Goal: Task Accomplishment & Management: Manage account settings

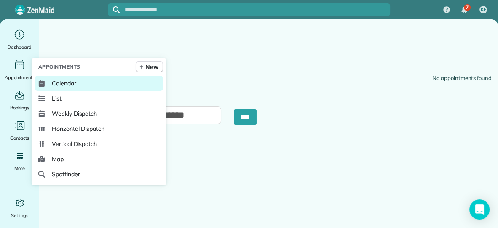
click at [49, 81] on link "Calendar" at bounding box center [99, 83] width 128 height 15
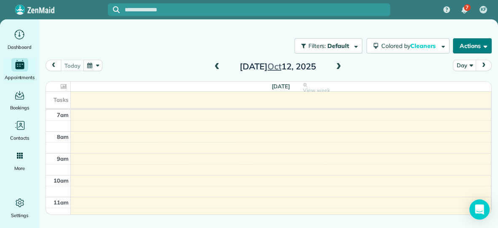
click at [456, 47] on button "Actions" at bounding box center [472, 45] width 39 height 15
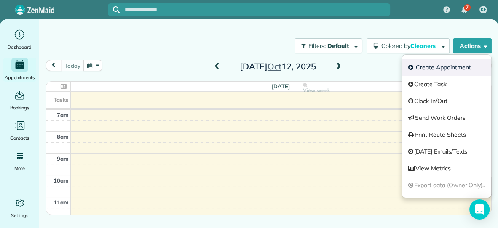
click at [438, 69] on link "Create Appointment" at bounding box center [446, 67] width 89 height 17
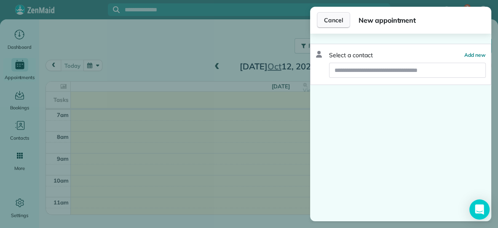
click at [330, 25] on button "Cancel" at bounding box center [333, 20] width 33 height 16
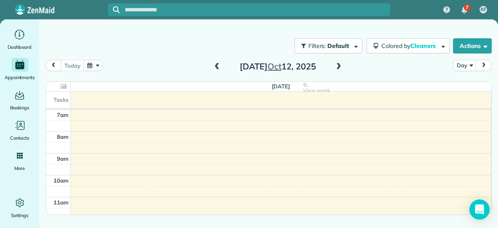
click at [338, 64] on span at bounding box center [338, 67] width 9 height 8
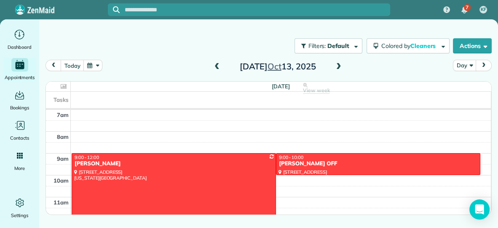
scroll to position [27, 0]
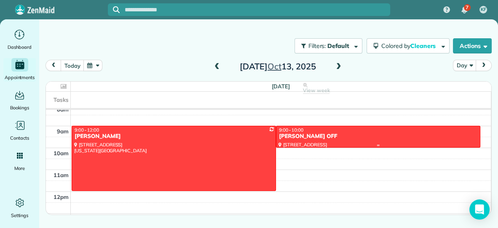
click at [295, 138] on div "[PERSON_NAME] OFF" at bounding box center [378, 136] width 199 height 7
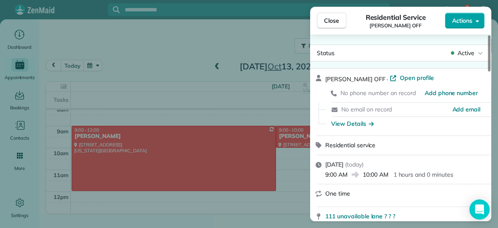
click at [464, 21] on span "Actions" at bounding box center [462, 20] width 20 height 8
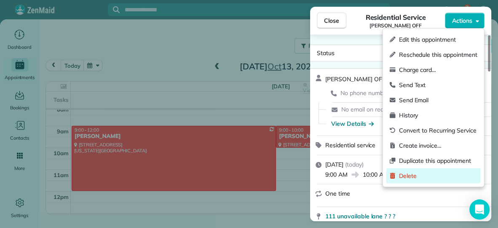
click at [411, 177] on span "Delete" at bounding box center [438, 176] width 78 height 8
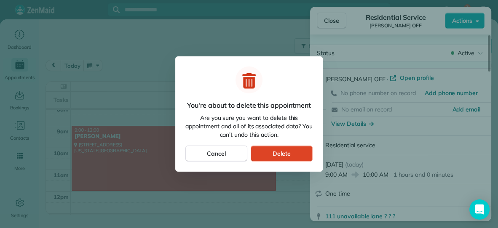
click at [308, 150] on button "Delete" at bounding box center [282, 154] width 62 height 16
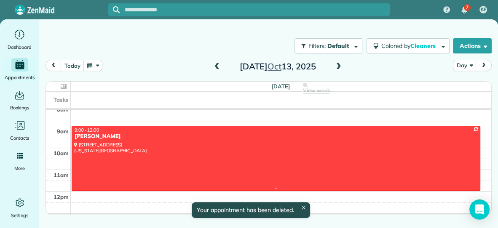
click at [242, 146] on div at bounding box center [276, 158] width 408 height 64
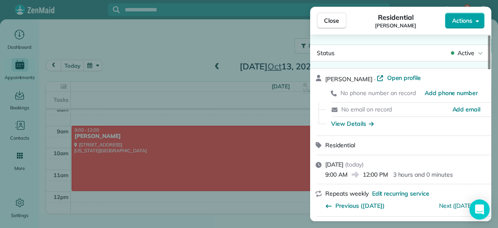
click at [451, 21] on button "Actions" at bounding box center [465, 21] width 40 height 16
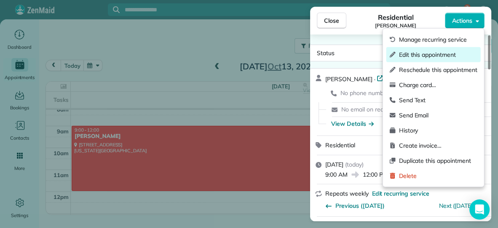
click at [438, 54] on span "Edit this appointment" at bounding box center [438, 55] width 78 height 8
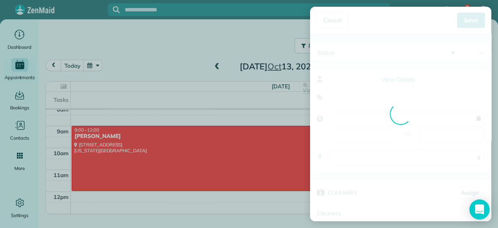
type input "**********"
type input "*****"
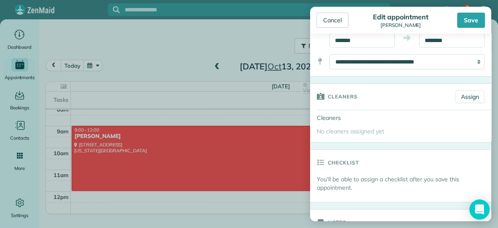
scroll to position [100, 0]
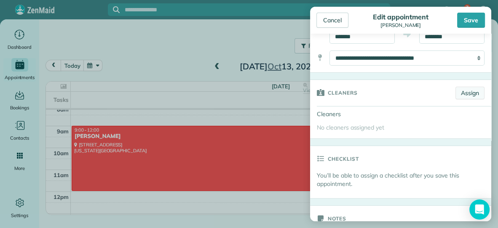
click at [467, 96] on link "Assign" at bounding box center [470, 93] width 29 height 13
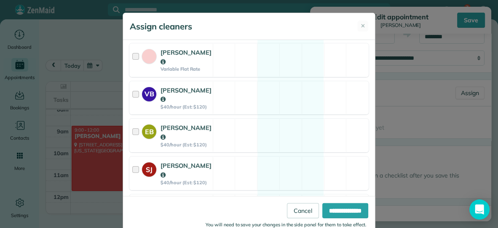
scroll to position [214, 0]
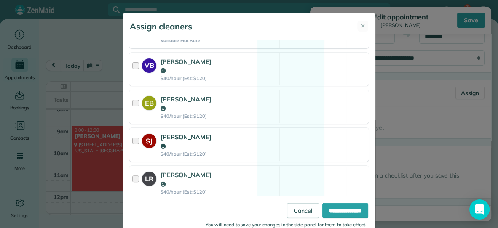
click at [245, 128] on div "SJ [PERSON_NAME] $40/hour (Est: $120) Available" at bounding box center [248, 145] width 239 height 34
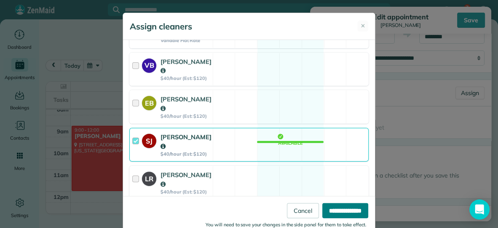
click at [328, 207] on input "**********" at bounding box center [345, 210] width 46 height 15
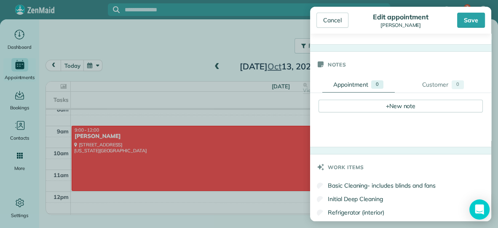
scroll to position [269, 0]
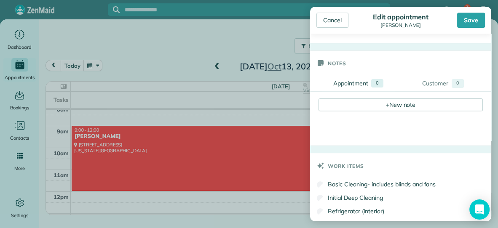
click at [368, 111] on div "+ New note" at bounding box center [401, 111] width 164 height 24
click at [371, 100] on div "+ New note" at bounding box center [401, 105] width 164 height 13
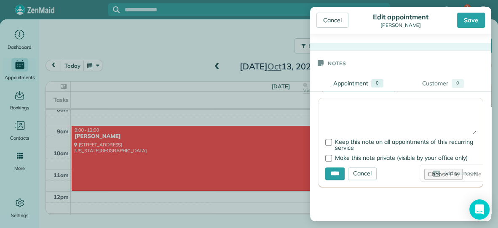
click at [361, 114] on textarea at bounding box center [400, 120] width 151 height 30
type textarea "**********"
click at [336, 174] on input "****" at bounding box center [334, 174] width 19 height 13
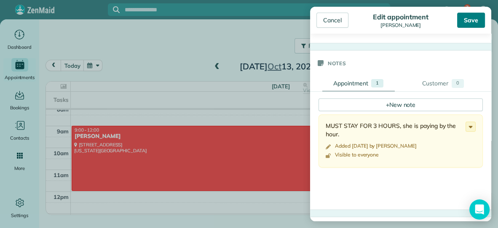
click at [473, 25] on div "Save" at bounding box center [471, 20] width 28 height 15
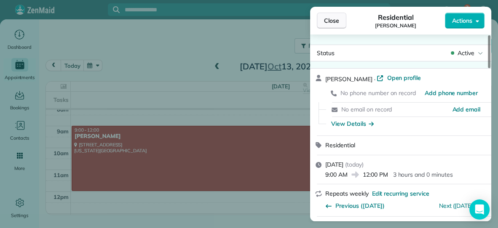
click at [335, 21] on span "Close" at bounding box center [331, 20] width 15 height 8
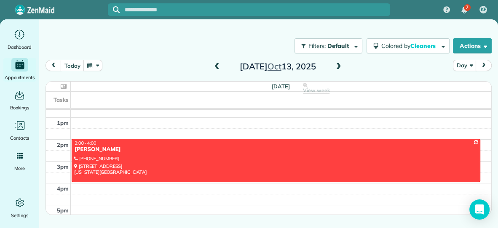
scroll to position [119, 0]
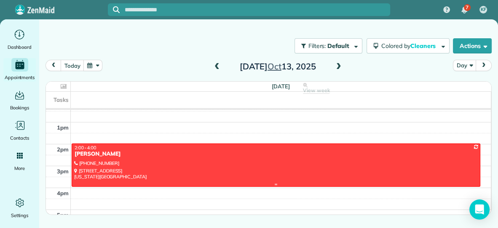
click at [309, 171] on div at bounding box center [276, 165] width 408 height 43
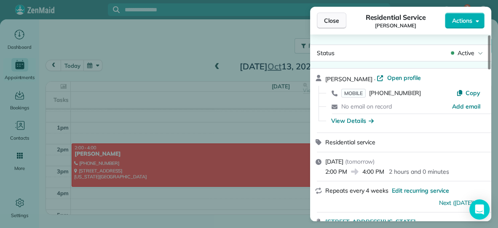
click at [330, 23] on span "Close" at bounding box center [331, 20] width 15 height 8
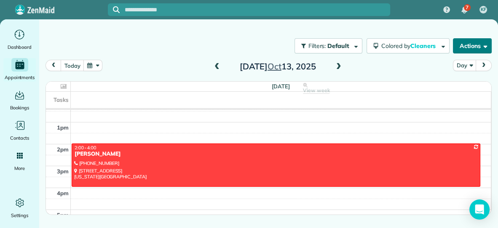
click at [454, 43] on button "Actions" at bounding box center [472, 45] width 39 height 15
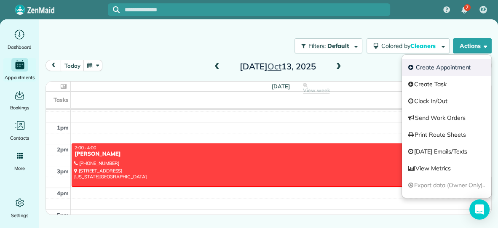
click at [430, 66] on link "Create Appointment" at bounding box center [446, 67] width 89 height 17
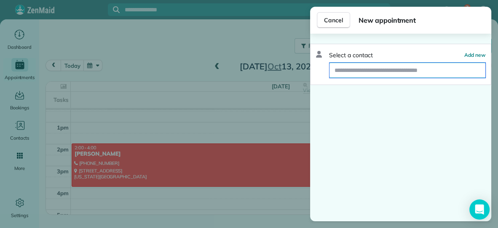
click at [417, 71] on input "text" at bounding box center [408, 70] width 156 height 15
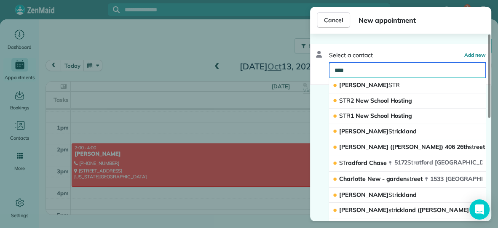
type input "*****"
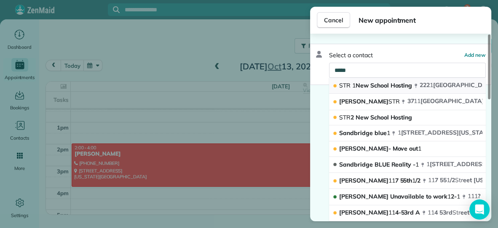
click at [425, 83] on span "[STREET_ADDRESS][US_STATE]" at bounding box center [475, 85] width 110 height 8
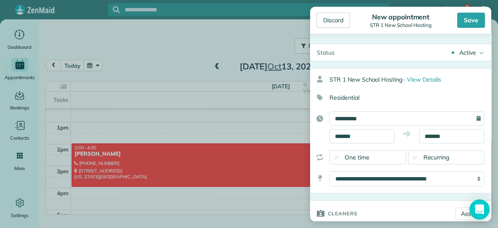
type input "**********"
type input "*****"
click at [376, 136] on input "*******" at bounding box center [362, 136] width 65 height 14
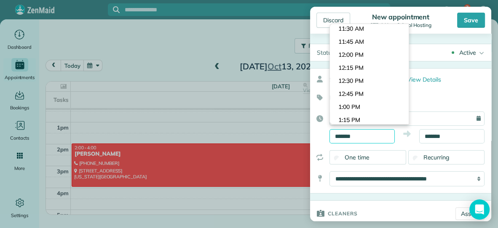
scroll to position [588, 0]
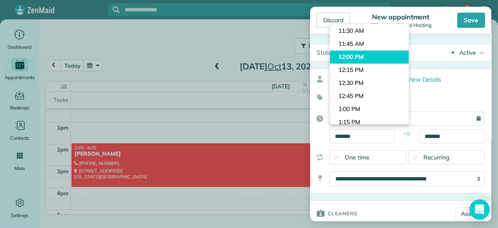
click at [379, 55] on body "7 KF Dashboard Appointments Bookings Contacts Cleaners Invoices Payroll Reports…" at bounding box center [249, 114] width 498 height 228
type input "********"
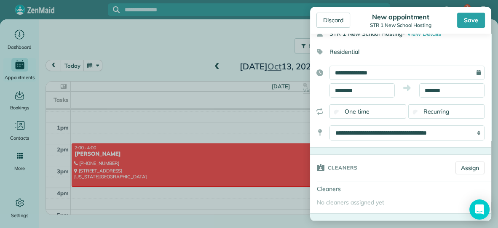
scroll to position [50, 0]
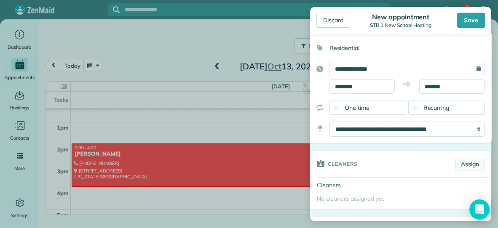
click at [464, 162] on link "Assign" at bounding box center [470, 164] width 29 height 13
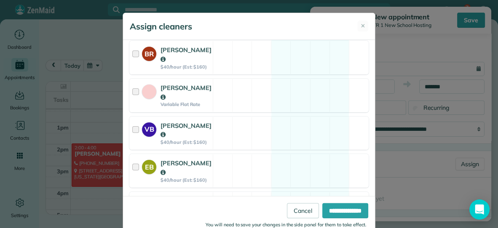
scroll to position [156, 0]
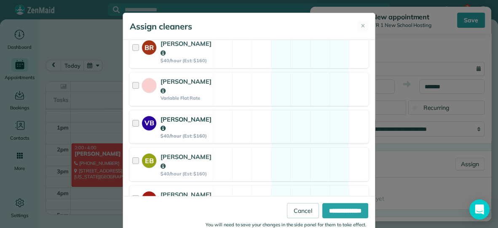
click at [291, 121] on div "VB [PERSON_NAME] $40/hour (Est: $160) Available" at bounding box center [248, 127] width 239 height 34
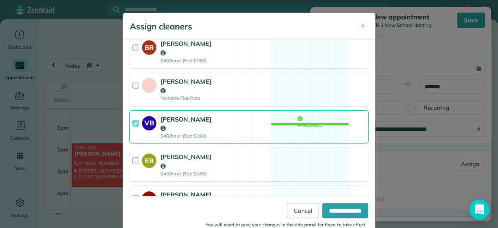
click at [243, 186] on div "SJ [PERSON_NAME] $40/hour (Est: $160) Available" at bounding box center [248, 203] width 239 height 34
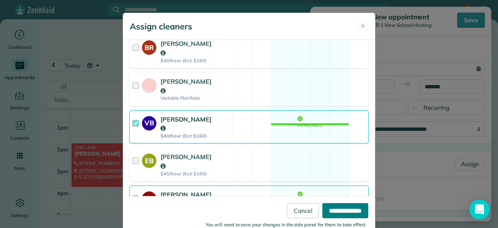
click at [326, 208] on input "**********" at bounding box center [345, 210] width 46 height 15
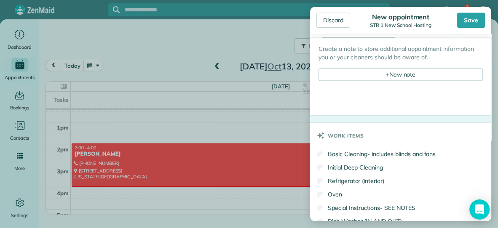
scroll to position [357, 0]
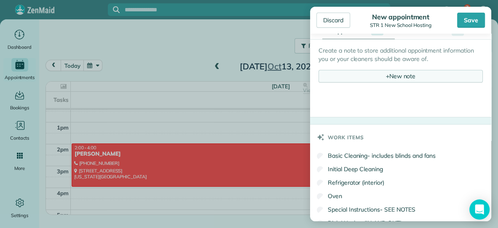
click at [389, 75] on div "+ New note" at bounding box center [401, 76] width 164 height 13
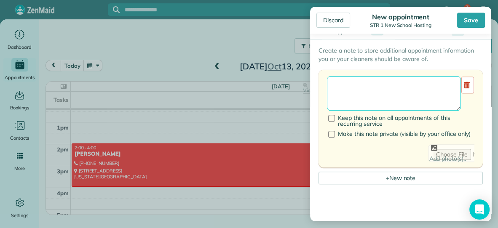
click at [379, 81] on textarea at bounding box center [394, 93] width 134 height 35
click at [393, 88] on textarea "**********" at bounding box center [394, 93] width 134 height 35
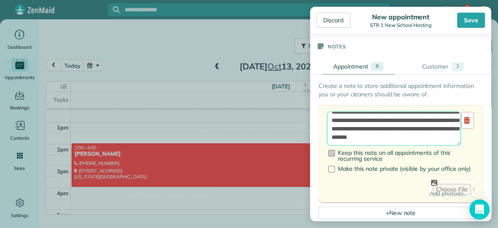
scroll to position [320, 0]
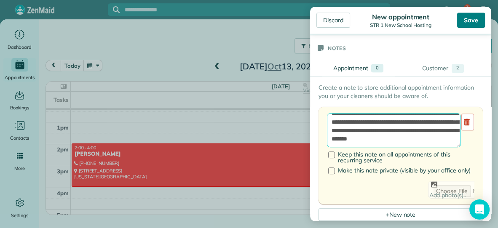
type textarea "**********"
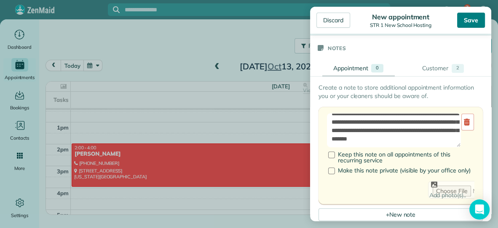
click at [468, 15] on div "Save" at bounding box center [471, 20] width 28 height 15
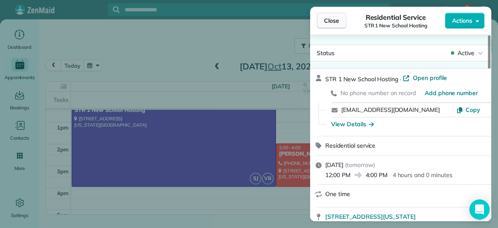
click at [338, 23] on span "Close" at bounding box center [331, 20] width 15 height 8
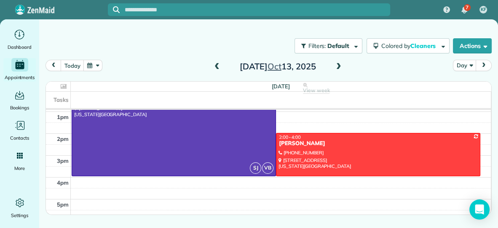
scroll to position [127, 0]
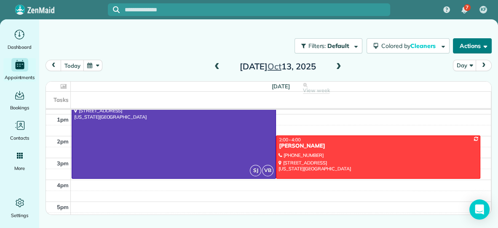
click at [465, 45] on button "Actions" at bounding box center [472, 45] width 39 height 15
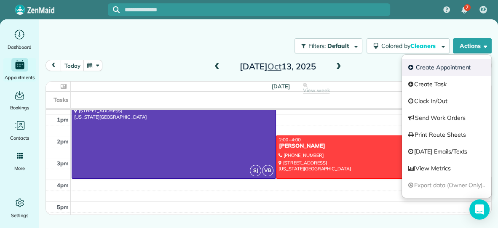
click at [448, 64] on link "Create Appointment" at bounding box center [446, 67] width 89 height 17
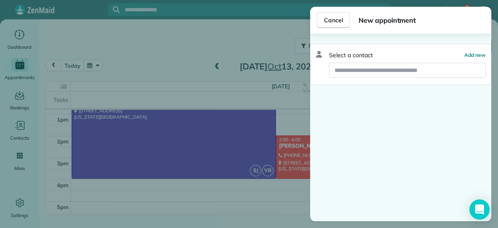
click button "Cancel" at bounding box center [333, 20] width 33 height 16
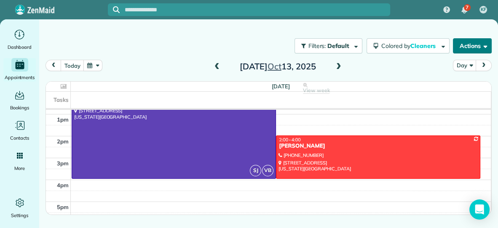
click at [478, 47] on button "Actions" at bounding box center [472, 45] width 39 height 15
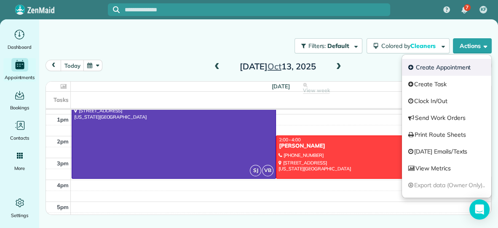
click at [442, 69] on link "Create Appointment" at bounding box center [446, 67] width 89 height 17
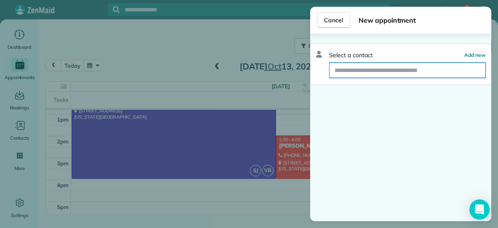
click at [427, 73] on input "text" at bounding box center [408, 70] width 156 height 15
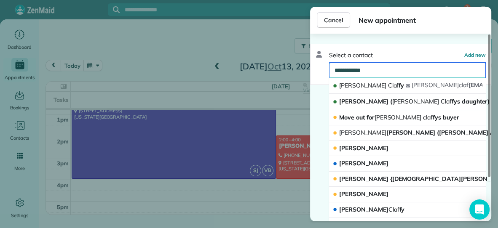
type input "**********"
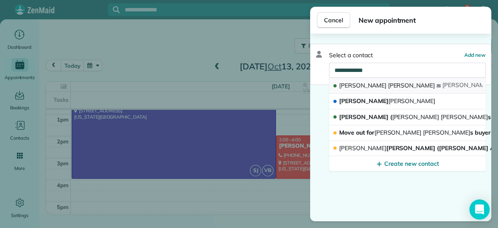
click at [391, 86] on button "[PERSON_NAME] [PERSON_NAME] @[DOMAIN_NAME]" at bounding box center [407, 86] width 157 height 16
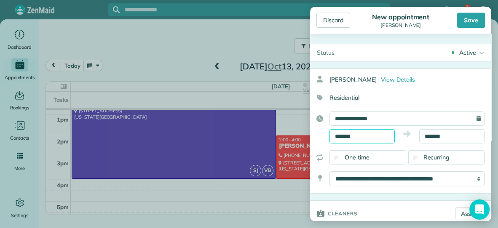
click at [382, 139] on input "*******" at bounding box center [362, 136] width 65 height 14
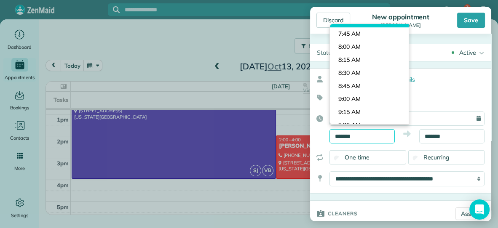
scroll to position [396, 0]
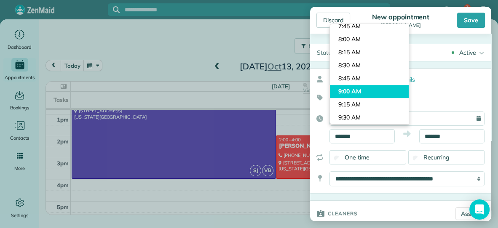
click at [371, 94] on body "7 KF Dashboard Appointments Bookings Contacts Cleaners Invoices Payroll Reports…" at bounding box center [249, 114] width 498 height 228
type input "*******"
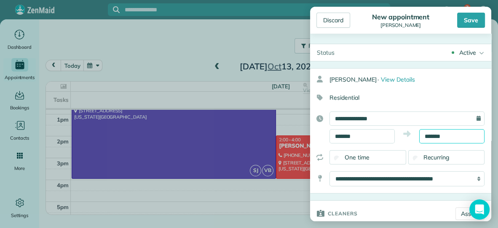
click at [462, 136] on input "*******" at bounding box center [451, 136] width 65 height 14
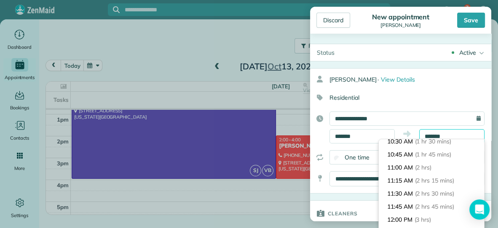
scroll to position [80, 0]
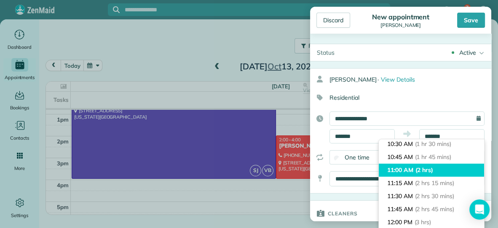
click at [442, 167] on li "11:00 AM (2 hrs)" at bounding box center [431, 170] width 105 height 13
type input "********"
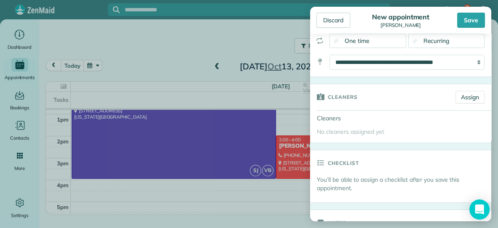
scroll to position [125, 0]
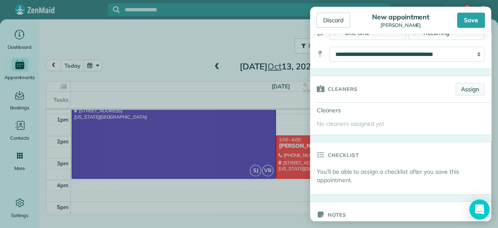
click at [472, 87] on link "Assign" at bounding box center [470, 89] width 29 height 13
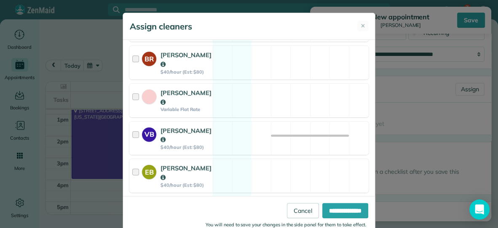
scroll to position [145, 0]
click at [229, 133] on div "VB [PERSON_NAME] $40/hour (Est: $80) Available" at bounding box center [248, 138] width 239 height 34
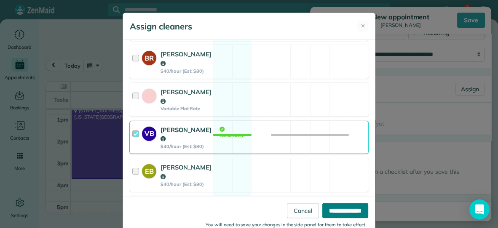
click at [351, 213] on input "**********" at bounding box center [345, 210] width 46 height 15
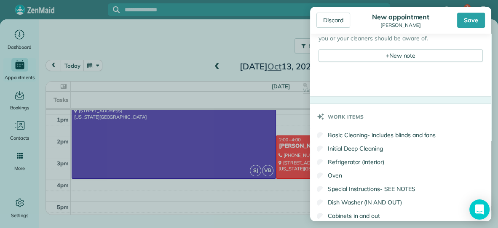
scroll to position [370, 0]
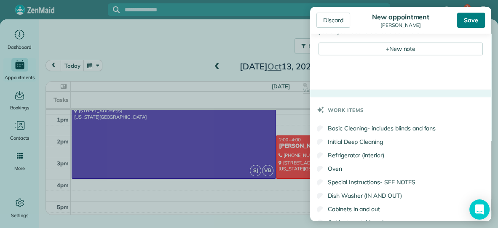
click at [477, 20] on div "Save" at bounding box center [471, 20] width 28 height 15
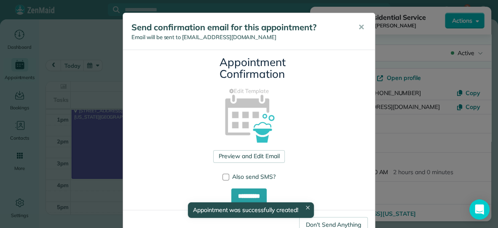
click at [328, 21] on div "Send confirmation email for this appointment? Email will be sent to [EMAIL_ADDR…" at bounding box center [249, 31] width 252 height 37
click at [364, 27] on span "✕" at bounding box center [361, 27] width 6 height 10
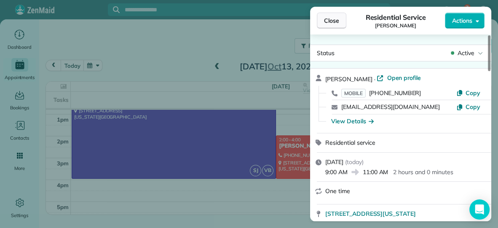
click at [334, 19] on span "Close" at bounding box center [331, 20] width 15 height 8
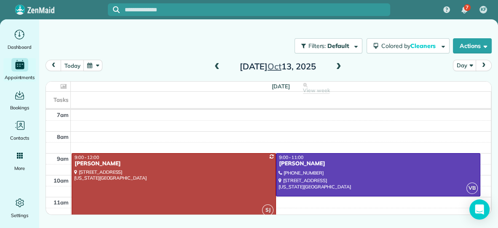
click at [198, 184] on div at bounding box center [174, 186] width 204 height 64
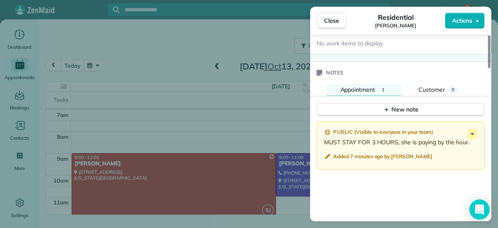
scroll to position [659, 0]
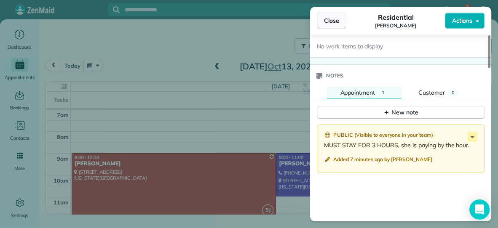
click at [330, 15] on button "Close" at bounding box center [332, 21] width 30 height 16
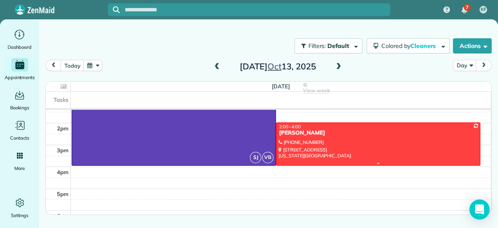
scroll to position [143, 0]
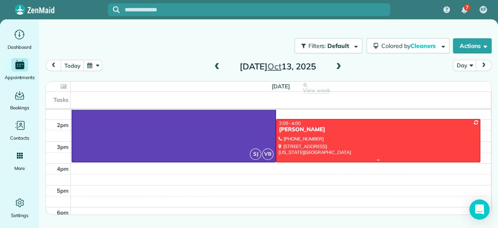
click at [330, 134] on div at bounding box center [379, 141] width 204 height 43
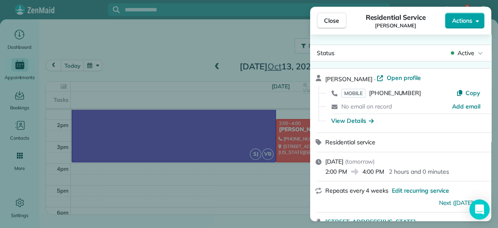
click at [465, 21] on span "Actions" at bounding box center [462, 20] width 20 height 8
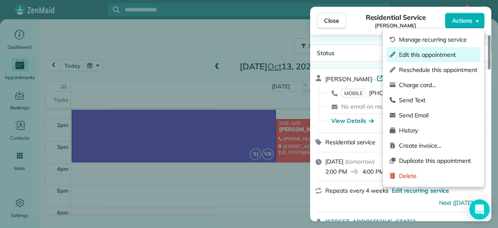
click at [421, 53] on span "Edit this appointment" at bounding box center [438, 55] width 78 height 8
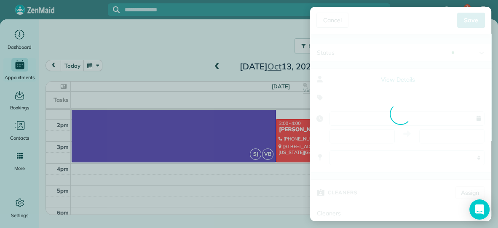
type input "**********"
type input "*****"
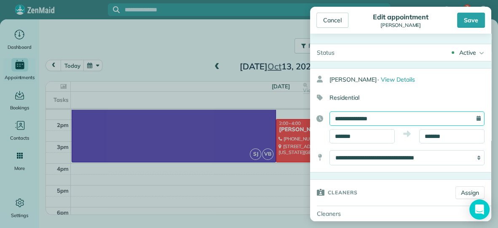
click at [401, 114] on input "**********" at bounding box center [407, 119] width 155 height 14
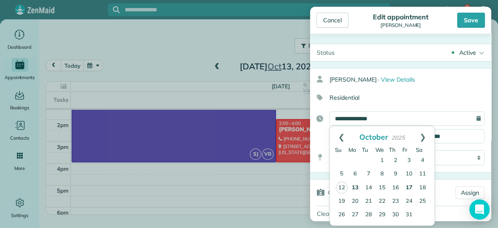
click at [409, 187] on link "17" at bounding box center [409, 188] width 13 height 13
type input "**********"
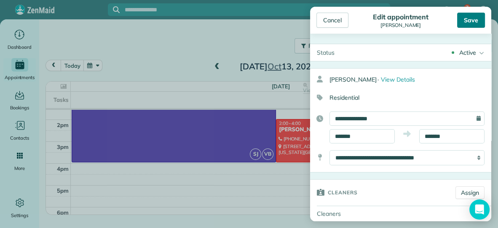
click at [464, 20] on div "Save" at bounding box center [471, 20] width 28 height 15
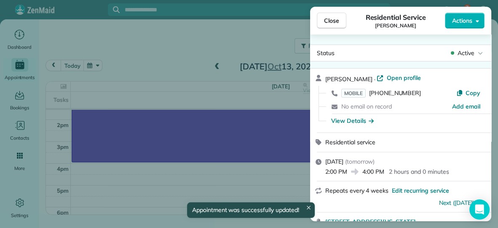
click at [329, 21] on span "Close" at bounding box center [331, 20] width 15 height 8
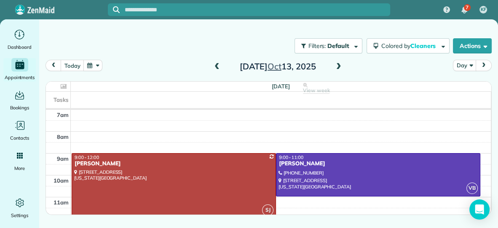
click at [234, 173] on div at bounding box center [174, 186] width 204 height 64
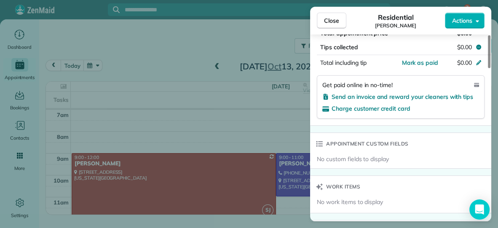
scroll to position [499, 0]
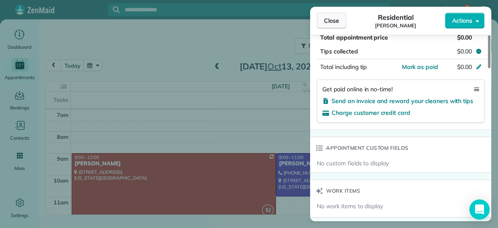
click at [323, 17] on button "Close" at bounding box center [332, 21] width 30 height 16
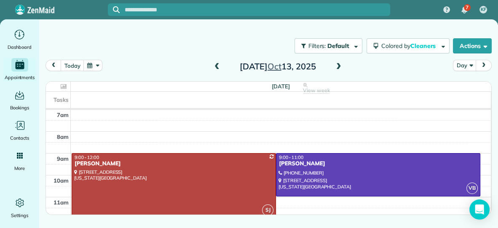
click at [323, 17] on div at bounding box center [249, 9] width 282 height 19
click at [219, 65] on span at bounding box center [216, 67] width 9 height 8
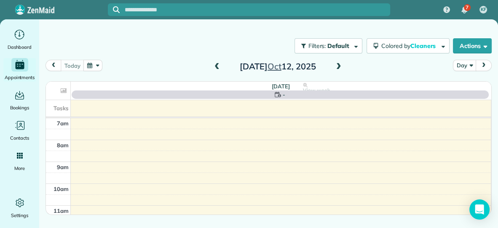
click at [219, 65] on span at bounding box center [216, 67] width 9 height 8
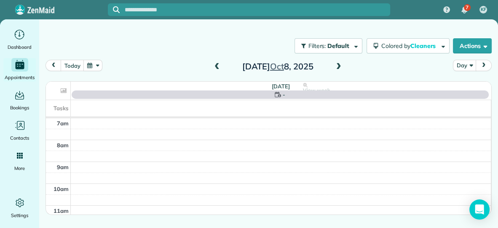
click at [219, 65] on span at bounding box center [216, 67] width 9 height 8
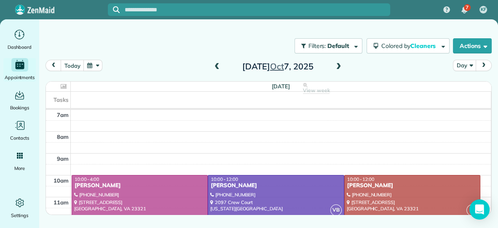
click at [219, 65] on span at bounding box center [216, 67] width 9 height 8
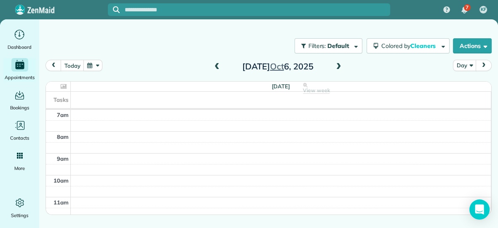
click at [339, 65] on span at bounding box center [338, 67] width 9 height 8
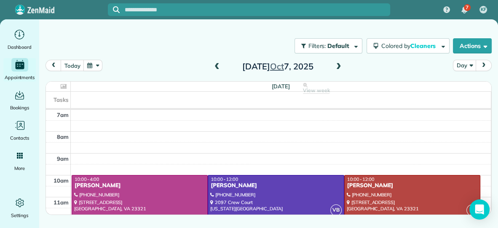
click at [218, 66] on span at bounding box center [216, 67] width 9 height 8
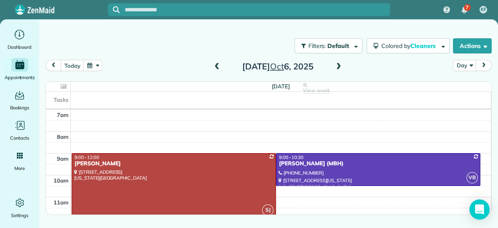
click at [215, 172] on div at bounding box center [174, 186] width 204 height 64
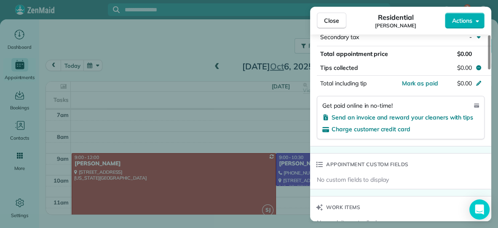
scroll to position [483, 0]
click at [419, 81] on span "Mark as paid" at bounding box center [420, 83] width 37 height 8
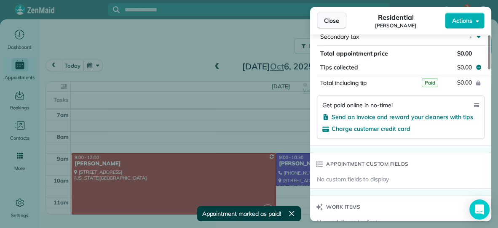
scroll to position [476, 0]
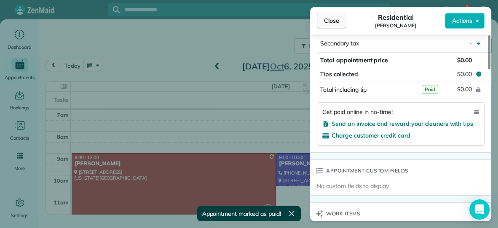
click at [339, 13] on button "Close" at bounding box center [332, 21] width 30 height 16
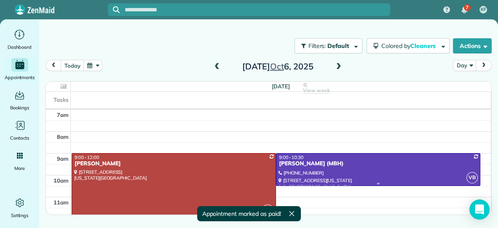
click at [350, 161] on div "[PERSON_NAME] (MBH)" at bounding box center [378, 164] width 199 height 7
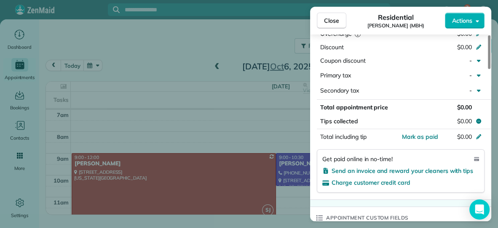
scroll to position [430, 0]
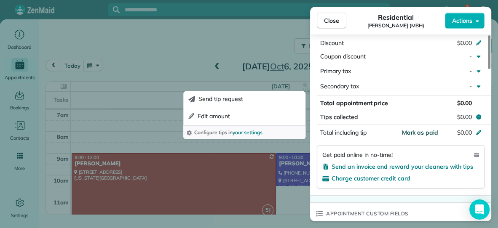
click at [415, 130] on span "Mark as paid" at bounding box center [420, 133] width 37 height 8
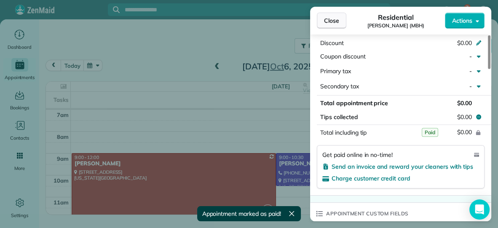
click at [329, 27] on button "Close" at bounding box center [332, 21] width 30 height 16
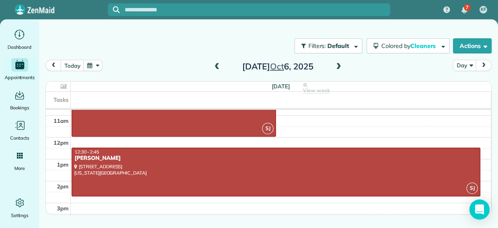
scroll to position [83, 0]
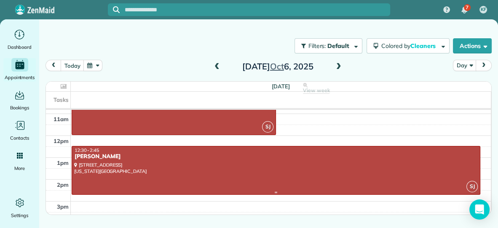
click at [308, 159] on div "[PERSON_NAME]" at bounding box center [276, 156] width 404 height 7
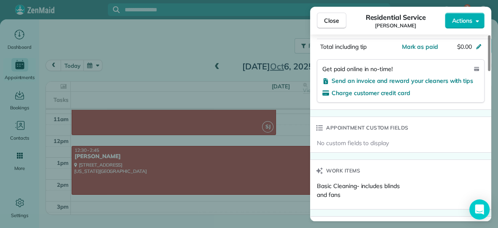
scroll to position [510, 0]
click at [414, 44] on span "Mark as paid" at bounding box center [420, 47] width 37 height 8
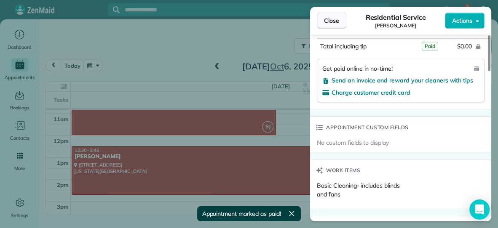
click at [335, 19] on span "Close" at bounding box center [331, 20] width 15 height 8
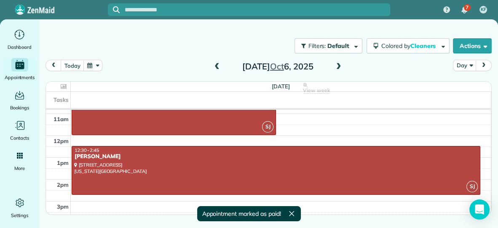
click at [338, 64] on span at bounding box center [338, 67] width 9 height 8
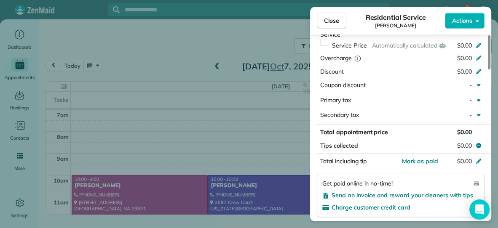
scroll to position [394, 0]
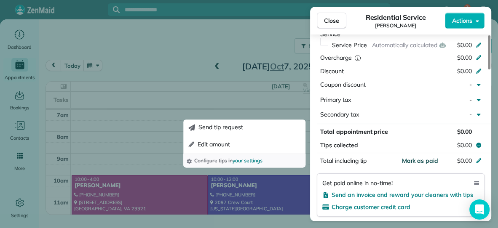
click at [425, 157] on span "Mark as paid" at bounding box center [420, 161] width 37 height 8
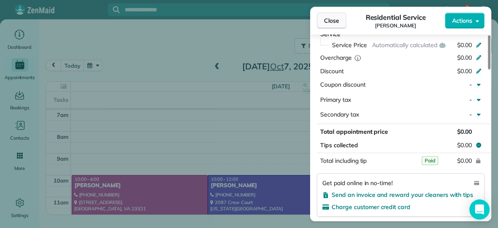
click at [320, 17] on button "Close" at bounding box center [332, 21] width 30 height 16
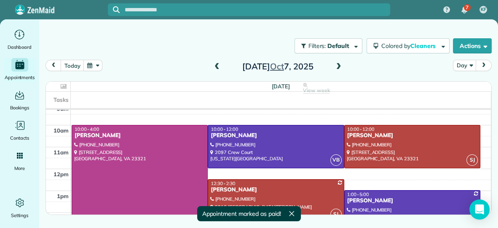
scroll to position [51, 0]
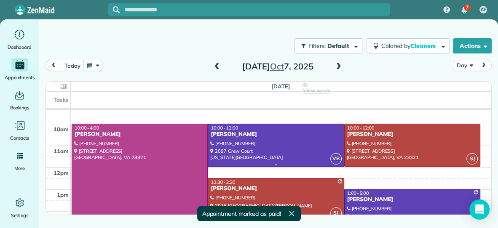
click at [295, 141] on div at bounding box center [275, 145] width 135 height 43
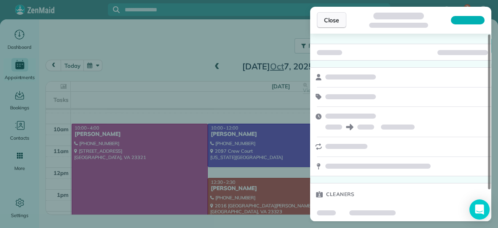
click at [336, 18] on span "Close" at bounding box center [331, 20] width 15 height 8
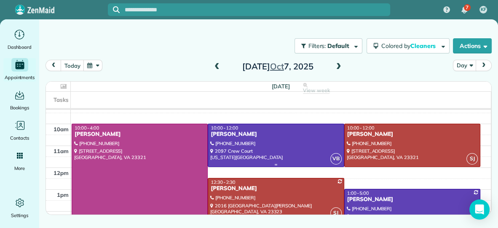
click at [293, 136] on div "[PERSON_NAME]" at bounding box center [275, 134] width 131 height 7
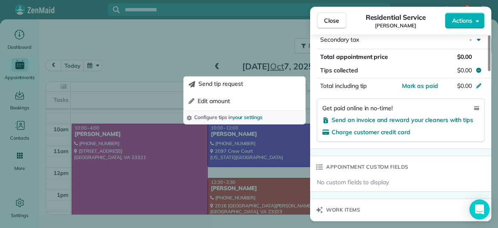
scroll to position [424, 0]
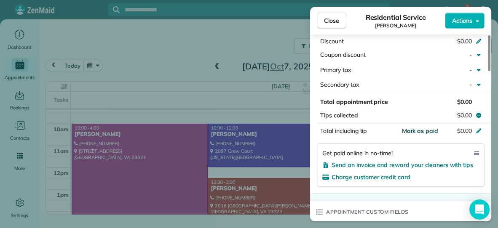
click at [428, 128] on span "Mark as paid" at bounding box center [420, 131] width 37 height 8
click at [332, 15] on button "Close" at bounding box center [332, 21] width 30 height 16
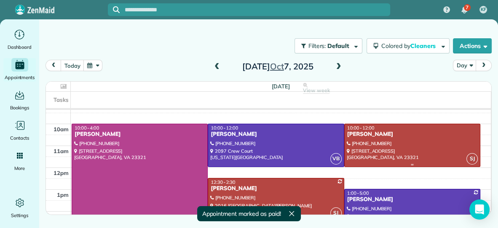
click at [441, 153] on div at bounding box center [412, 145] width 135 height 43
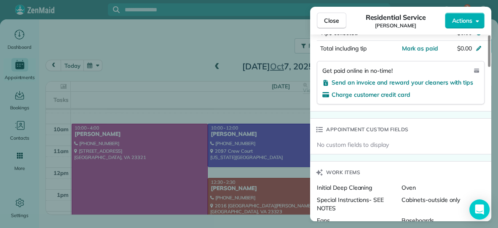
scroll to position [508, 0]
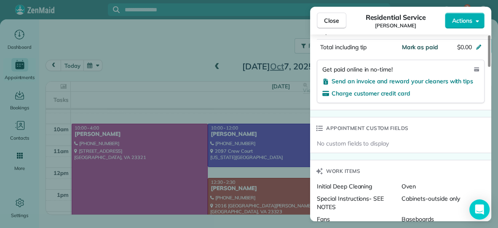
click at [424, 45] on span "Mark as paid" at bounding box center [420, 47] width 37 height 8
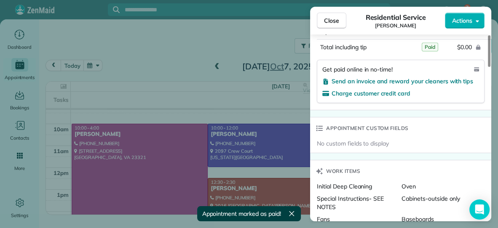
click at [350, 20] on div "Residential Service [PERSON_NAME]" at bounding box center [395, 20] width 99 height 17
click at [340, 20] on button "Close" at bounding box center [332, 21] width 30 height 16
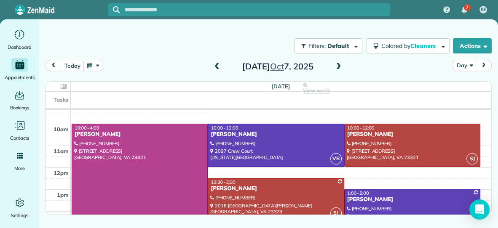
click at [311, 185] on div "[PERSON_NAME]" at bounding box center [275, 188] width 131 height 7
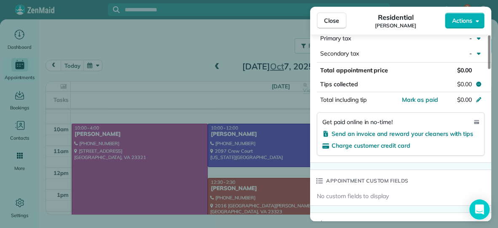
scroll to position [462, 0]
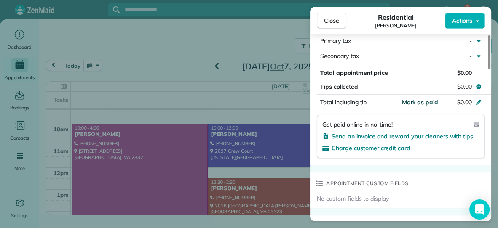
click at [421, 99] on span "Mark as paid" at bounding box center [420, 103] width 37 height 8
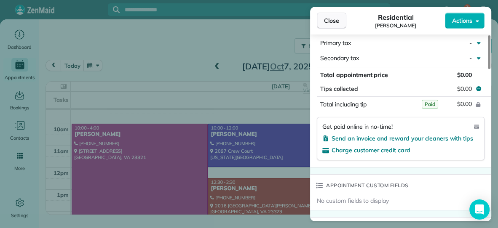
click at [330, 15] on button "Close" at bounding box center [332, 21] width 30 height 16
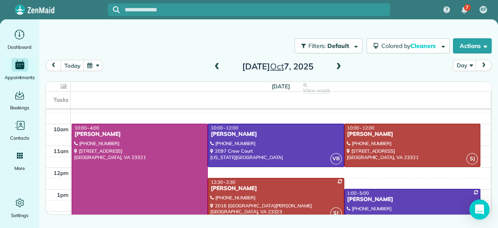
click at [377, 196] on div "[PERSON_NAME]" at bounding box center [412, 199] width 131 height 7
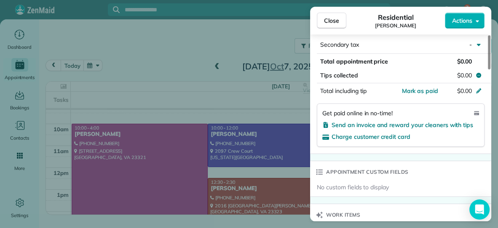
scroll to position [483, 0]
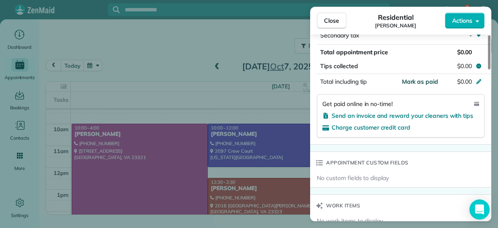
click at [422, 79] on span "Mark as paid" at bounding box center [420, 82] width 37 height 8
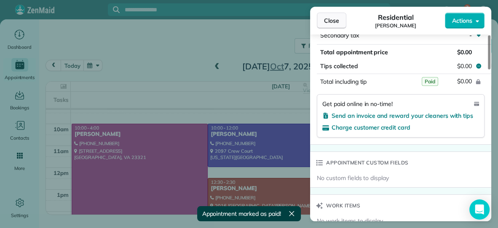
click at [338, 23] on span "Close" at bounding box center [331, 20] width 15 height 8
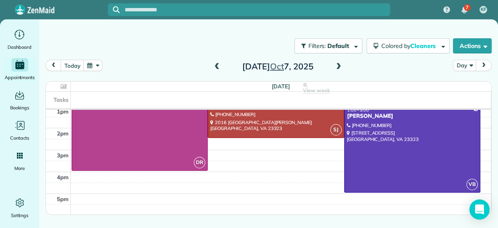
scroll to position [152, 0]
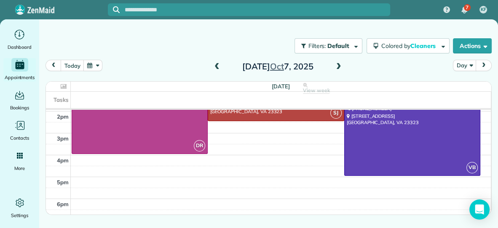
click at [338, 65] on span at bounding box center [338, 67] width 9 height 8
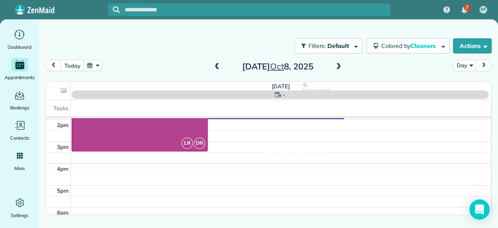
scroll to position [0, 0]
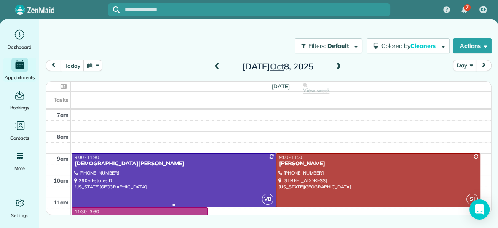
click at [232, 175] on div at bounding box center [174, 181] width 204 height 54
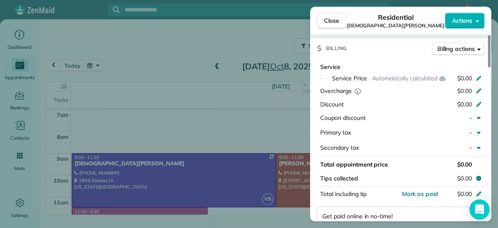
scroll to position [391, 0]
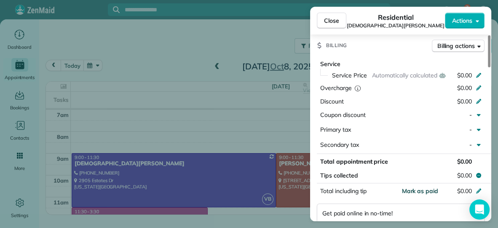
click at [416, 188] on span "Mark as paid" at bounding box center [420, 192] width 37 height 8
click at [331, 16] on span "Close" at bounding box center [331, 20] width 15 height 8
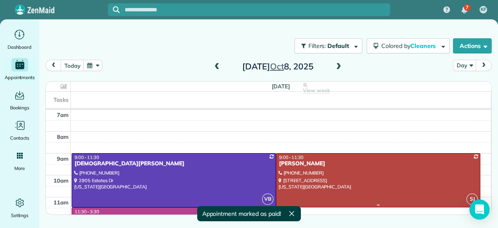
click at [371, 162] on div "[PERSON_NAME]" at bounding box center [378, 164] width 199 height 7
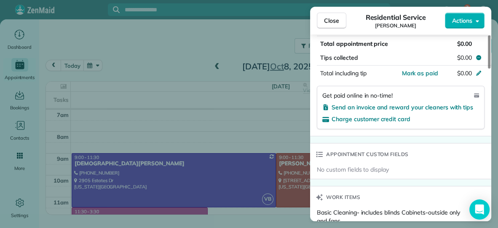
scroll to position [496, 0]
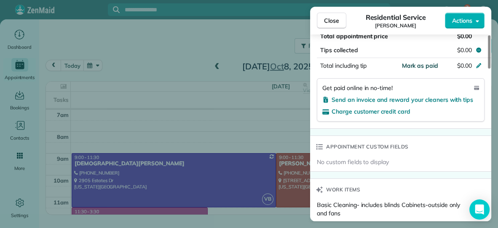
click at [430, 64] on span "Mark as paid" at bounding box center [420, 66] width 37 height 8
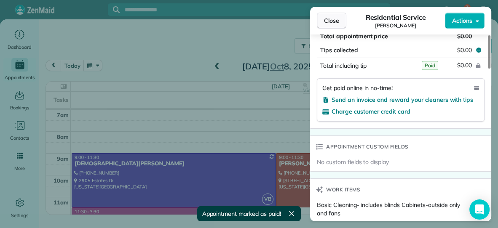
click at [333, 19] on span "Close" at bounding box center [331, 20] width 15 height 8
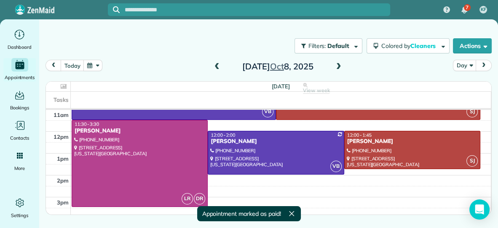
scroll to position [90, 0]
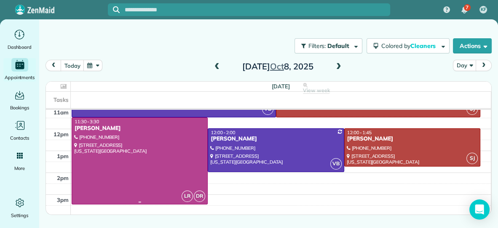
click at [171, 153] on div at bounding box center [139, 161] width 135 height 86
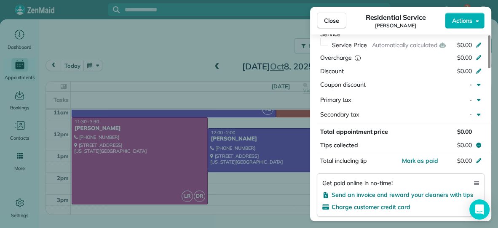
scroll to position [419, 0]
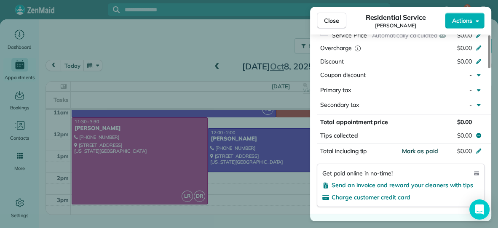
click at [422, 151] on span "Mark as paid" at bounding box center [420, 152] width 37 height 8
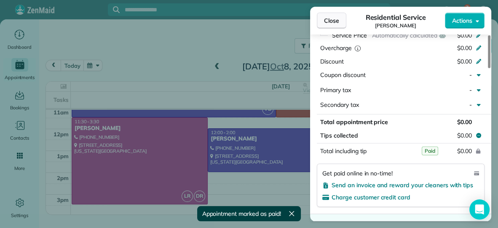
click at [323, 21] on button "Close" at bounding box center [332, 21] width 30 height 16
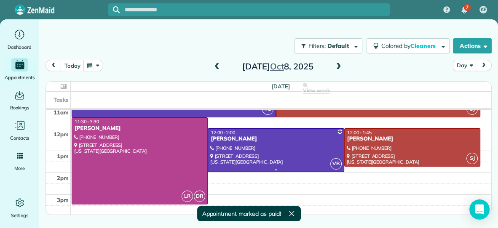
click at [295, 142] on div "[PERSON_NAME]" at bounding box center [275, 139] width 131 height 7
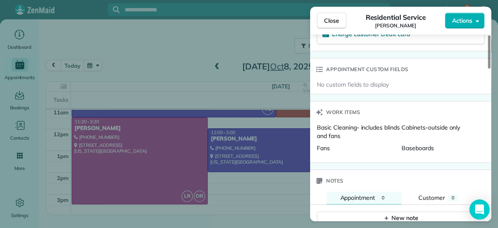
click at [379, 115] on div "Work items" at bounding box center [400, 113] width 181 height 22
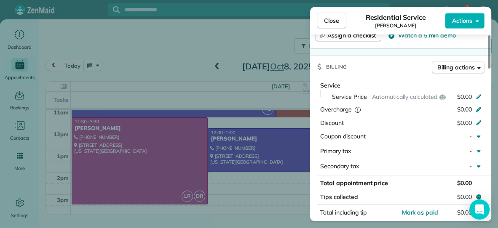
scroll to position [344, 0]
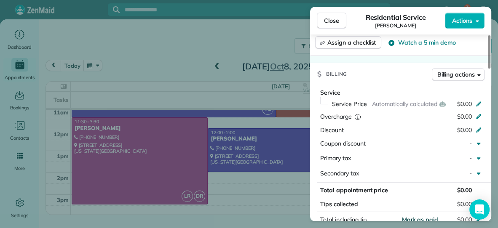
click at [430, 217] on span "Mark as paid" at bounding box center [420, 220] width 37 height 8
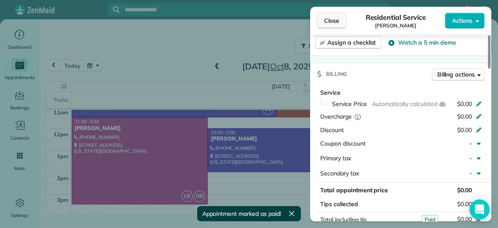
click at [333, 26] on button "Close" at bounding box center [332, 21] width 30 height 16
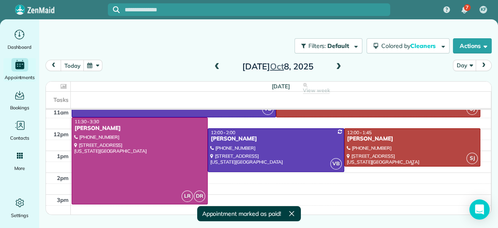
click at [416, 139] on div "[PERSON_NAME]" at bounding box center [412, 139] width 131 height 7
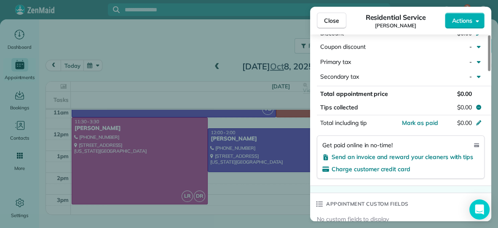
scroll to position [430, 0]
click at [421, 119] on span "Mark as paid" at bounding box center [420, 123] width 37 height 8
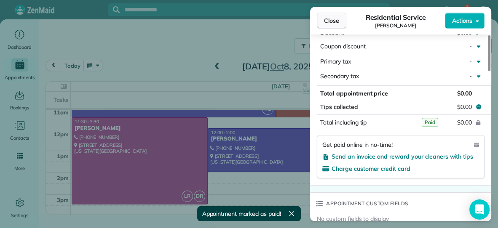
click at [328, 23] on span "Close" at bounding box center [331, 20] width 15 height 8
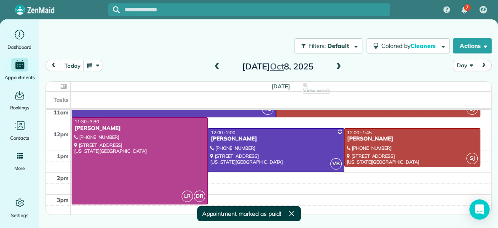
click at [339, 66] on span at bounding box center [338, 67] width 9 height 8
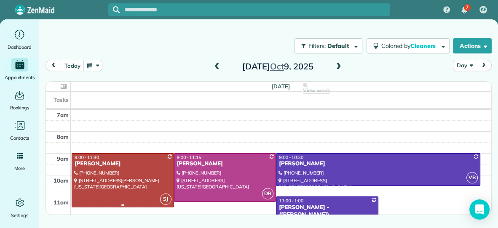
click at [131, 196] on div at bounding box center [123, 181] width 102 height 54
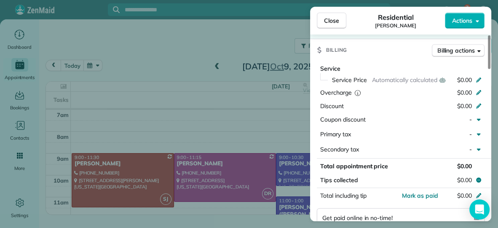
scroll to position [387, 0]
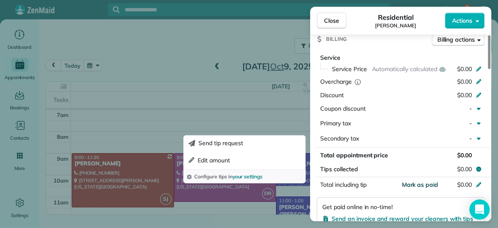
click at [426, 181] on span "Mark as paid" at bounding box center [420, 185] width 37 height 8
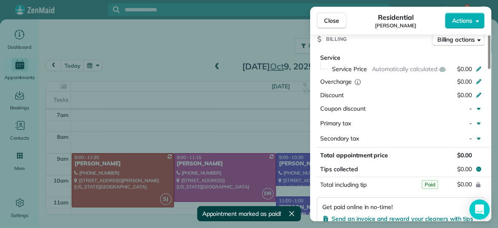
click at [212, 177] on div "Close Residential [PERSON_NAME] Actions Status Active [PERSON_NAME] · Open prof…" at bounding box center [249, 114] width 498 height 228
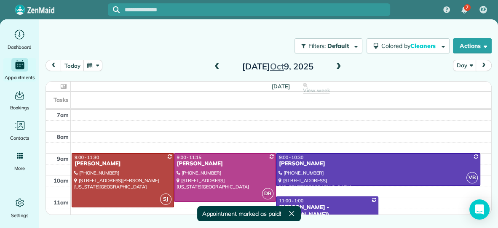
click at [212, 177] on div at bounding box center [249, 114] width 498 height 228
click at [212, 177] on div at bounding box center [226, 178] width 102 height 48
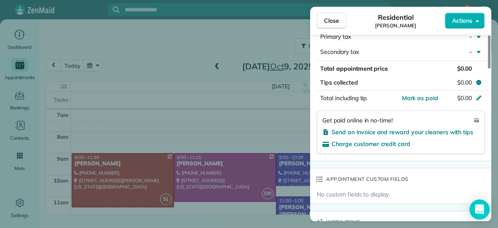
scroll to position [468, 0]
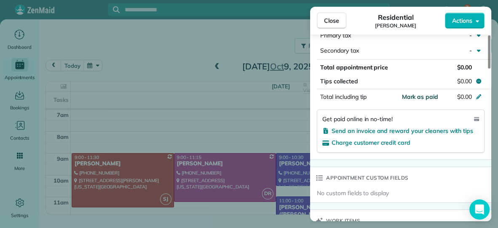
click at [422, 94] on span "Mark as paid" at bounding box center [420, 97] width 37 height 8
click at [294, 169] on div "Close Residential [PERSON_NAME] Actions Status Active [PERSON_NAME] · Open prof…" at bounding box center [249, 114] width 498 height 228
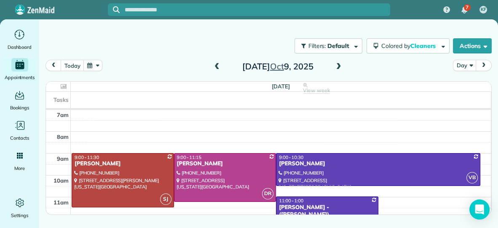
click at [294, 169] on div at bounding box center [249, 114] width 498 height 228
click at [294, 169] on div at bounding box center [379, 170] width 204 height 32
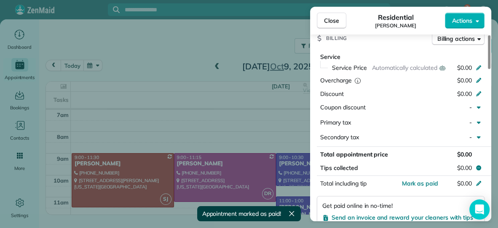
scroll to position [397, 0]
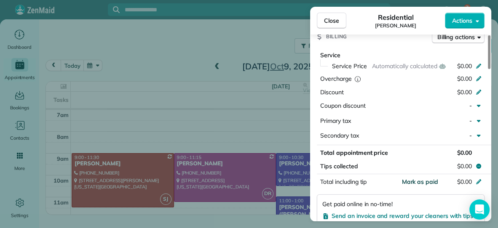
click at [424, 178] on span "Mark as paid" at bounding box center [420, 182] width 37 height 8
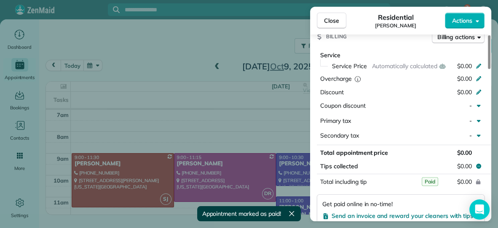
click at [303, 200] on div "Close Residential Cassie Verschlade Actions Status Active Cassie Verschlade · O…" at bounding box center [249, 114] width 498 height 228
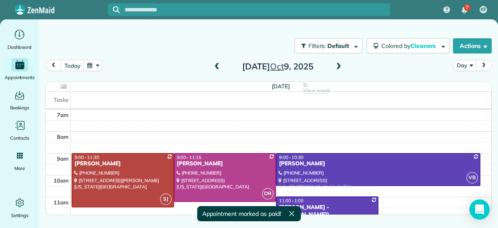
click at [303, 200] on div at bounding box center [249, 114] width 498 height 228
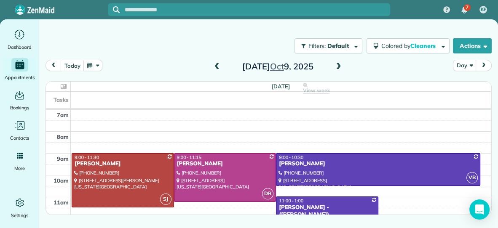
click at [314, 204] on div "[PERSON_NAME] - ([PERSON_NAME])" at bounding box center [327, 211] width 97 height 14
click at [0, 0] on div at bounding box center [0, 0] width 0 height 0
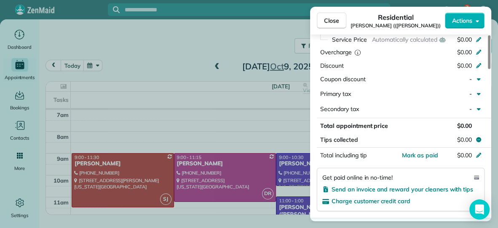
scroll to position [416, 0]
click at [408, 151] on span "Mark as paid" at bounding box center [420, 155] width 37 height 8
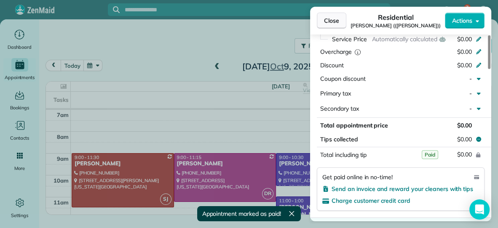
click at [341, 20] on button "Close" at bounding box center [332, 21] width 30 height 16
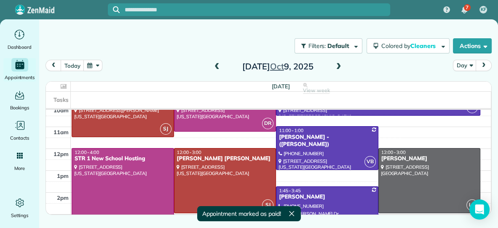
scroll to position [72, 0]
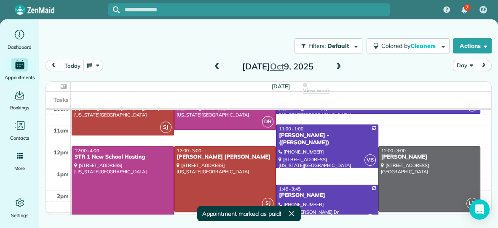
click at [115, 171] on div at bounding box center [123, 190] width 102 height 86
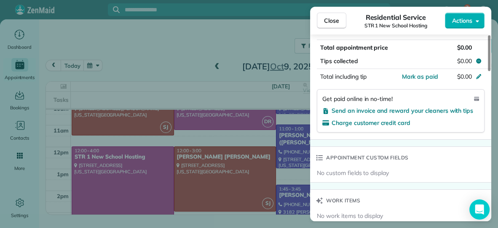
scroll to position [485, 0]
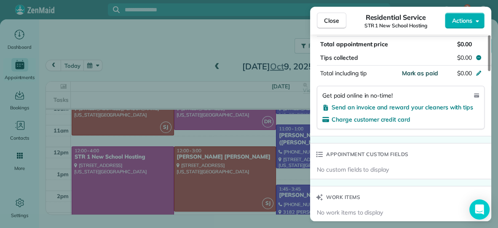
click at [414, 71] on span "Mark as paid" at bounding box center [420, 74] width 37 height 8
click at [244, 156] on div "Close Residential Service STR 1 New School Hosting Actions Status Active STR 1 …" at bounding box center [249, 114] width 498 height 228
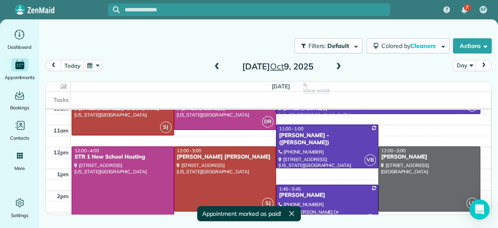
click at [244, 156] on div at bounding box center [249, 114] width 498 height 228
click at [244, 156] on div "[PERSON_NAME] [PERSON_NAME]" at bounding box center [225, 157] width 97 height 7
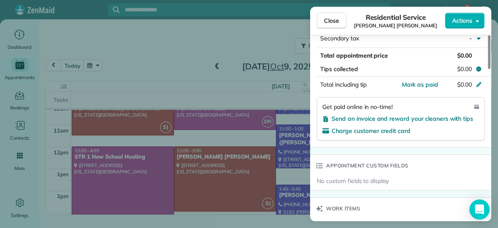
scroll to position [480, 0]
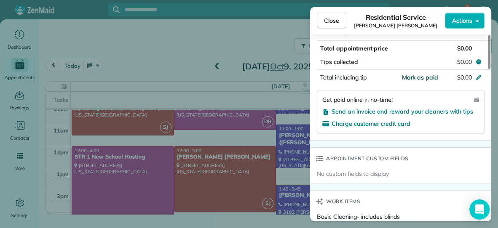
click at [418, 74] on span "Mark as paid" at bounding box center [420, 78] width 37 height 8
click at [298, 192] on div "Close Residential Service [PERSON_NAME] [PERSON_NAME] Actions Status Active [PE…" at bounding box center [249, 114] width 498 height 228
click at [298, 192] on div at bounding box center [249, 114] width 498 height 228
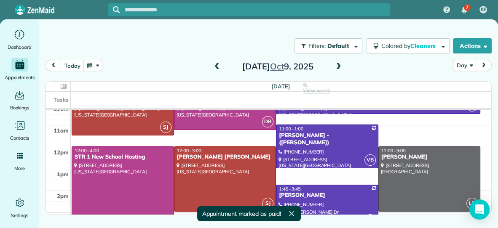
click at [298, 192] on div "[PERSON_NAME]" at bounding box center [327, 195] width 97 height 7
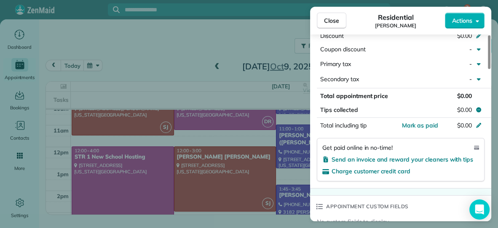
scroll to position [449, 0]
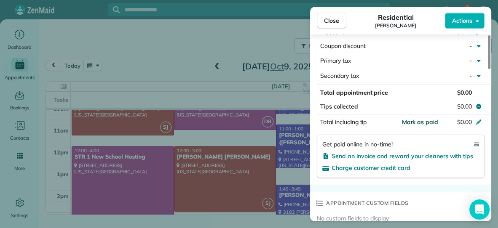
click at [414, 118] on span "Mark as paid" at bounding box center [420, 122] width 37 height 8
click at [343, 22] on button "Close" at bounding box center [332, 21] width 30 height 16
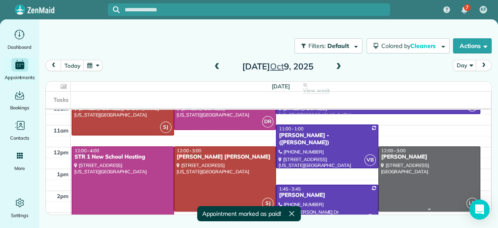
click at [421, 183] on div at bounding box center [430, 179] width 102 height 64
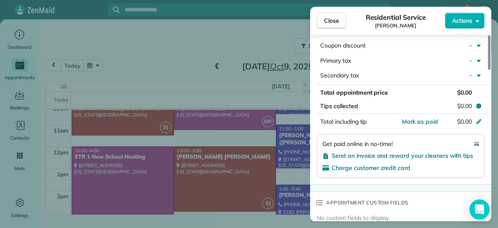
scroll to position [443, 0]
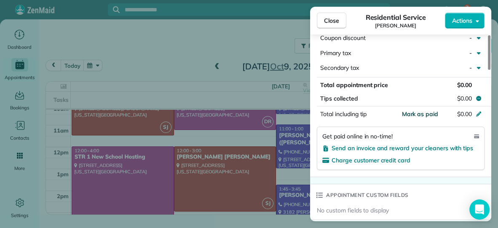
click at [421, 112] on span "Mark as paid" at bounding box center [420, 114] width 37 height 8
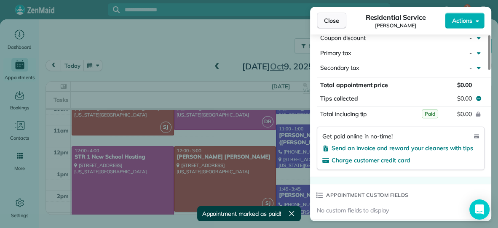
click at [325, 19] on span "Close" at bounding box center [331, 20] width 15 height 8
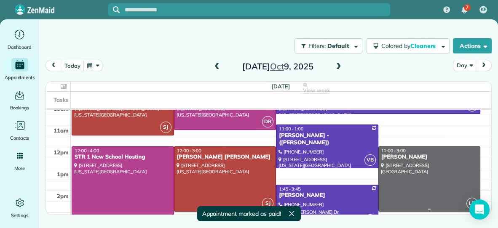
scroll to position [152, 0]
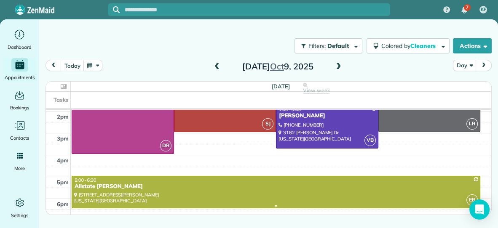
click at [311, 191] on div at bounding box center [276, 193] width 408 height 32
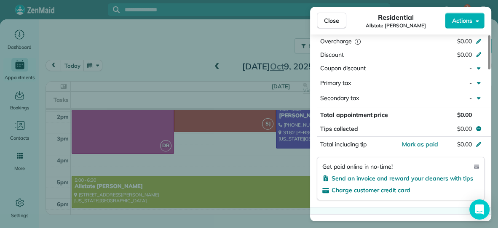
scroll to position [424, 0]
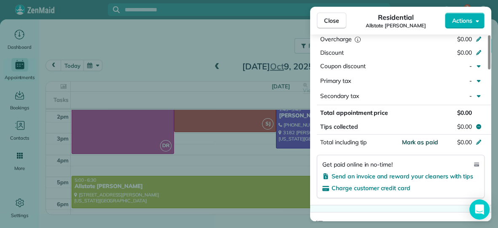
click at [408, 139] on span "Mark as paid" at bounding box center [420, 143] width 37 height 8
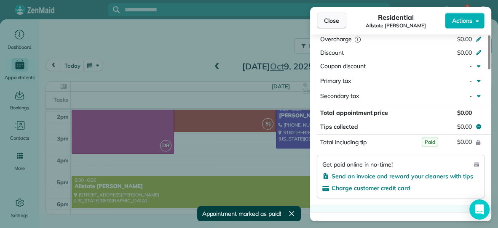
click at [325, 21] on span "Close" at bounding box center [331, 20] width 15 height 8
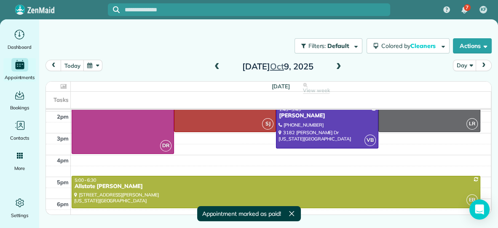
click at [337, 65] on span at bounding box center [338, 67] width 9 height 8
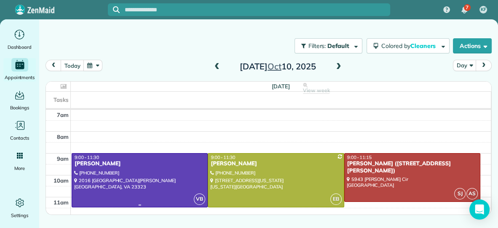
click at [120, 163] on div "[PERSON_NAME]" at bounding box center [139, 164] width 131 height 7
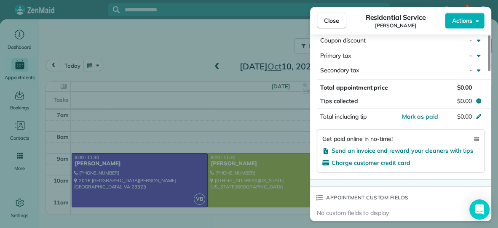
scroll to position [442, 0]
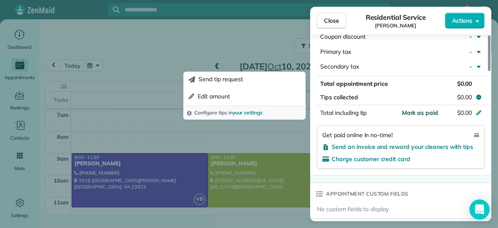
click at [420, 109] on span "Mark as paid" at bounding box center [420, 113] width 37 height 8
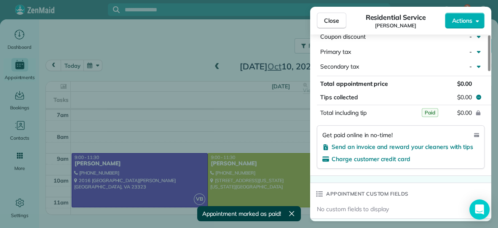
click at [234, 167] on div "Close Residential Service [PERSON_NAME] Actions Status Active [PERSON_NAME] · O…" at bounding box center [249, 114] width 498 height 228
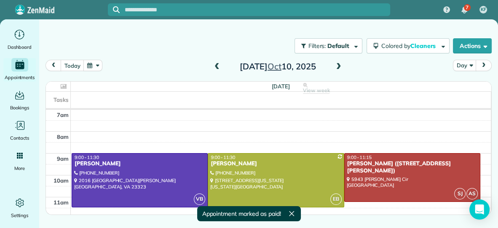
click at [234, 167] on div "[PERSON_NAME]" at bounding box center [275, 164] width 131 height 7
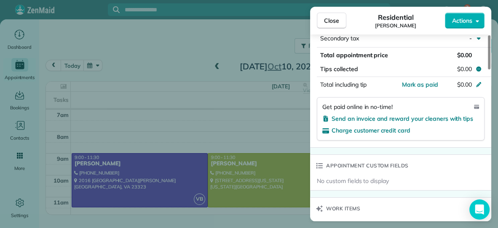
scroll to position [479, 0]
click at [413, 81] on span "Mark as paid" at bounding box center [420, 85] width 37 height 8
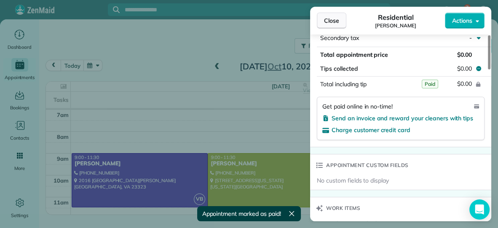
scroll to position [473, 0]
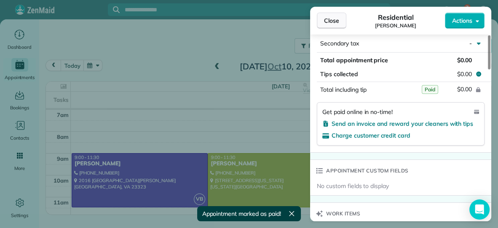
click at [329, 18] on span "Close" at bounding box center [331, 20] width 15 height 8
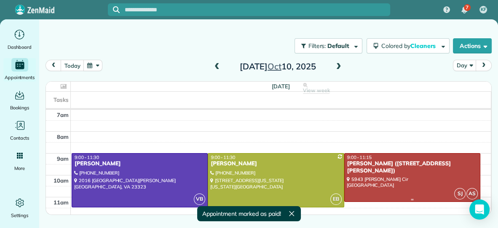
click at [414, 164] on div "[PERSON_NAME] ([STREET_ADDRESS][PERSON_NAME])" at bounding box center [412, 168] width 131 height 14
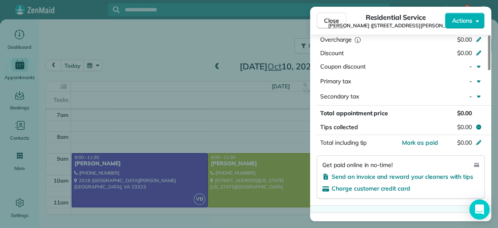
scroll to position [438, 0]
click at [409, 139] on span "Mark as paid" at bounding box center [420, 143] width 37 height 8
click at [333, 25] on button "Close" at bounding box center [332, 21] width 30 height 16
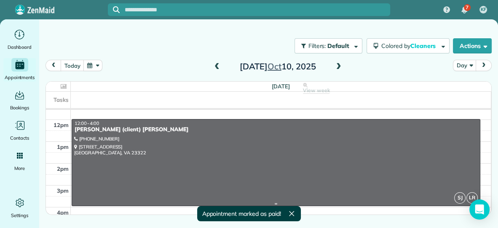
scroll to position [97, 0]
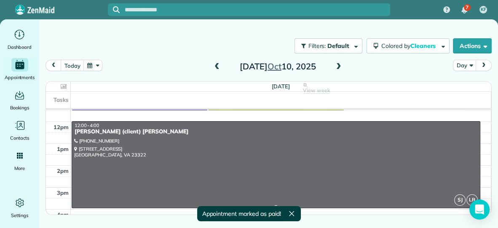
click at [313, 166] on div at bounding box center [276, 165] width 408 height 86
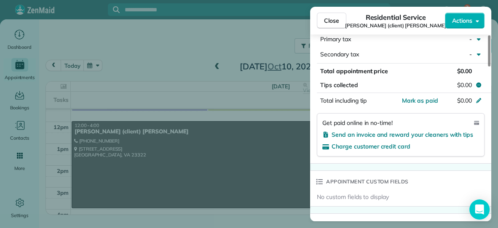
scroll to position [465, 0]
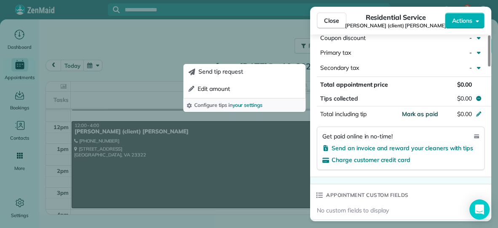
click at [417, 110] on span "Mark as paid" at bounding box center [420, 114] width 37 height 8
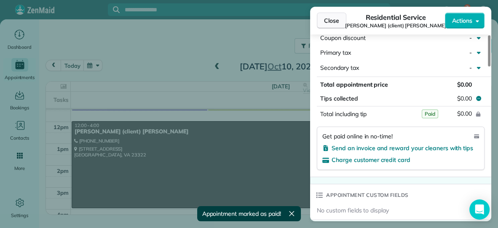
click at [333, 20] on span "Close" at bounding box center [331, 20] width 15 height 8
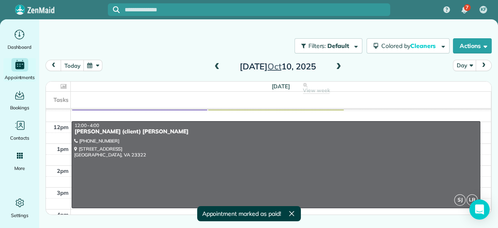
click at [339, 64] on span at bounding box center [338, 67] width 9 height 8
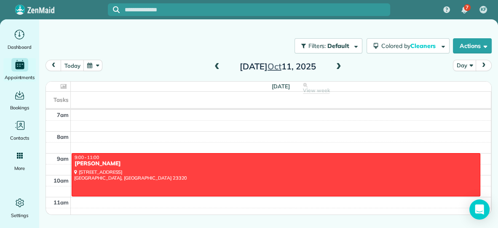
click at [338, 66] on span at bounding box center [338, 67] width 9 height 8
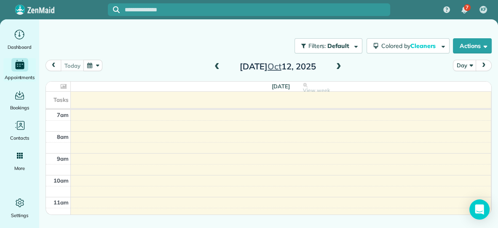
click at [338, 66] on span at bounding box center [338, 67] width 9 height 8
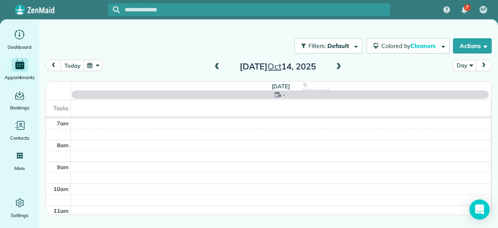
click at [338, 66] on span at bounding box center [338, 67] width 9 height 8
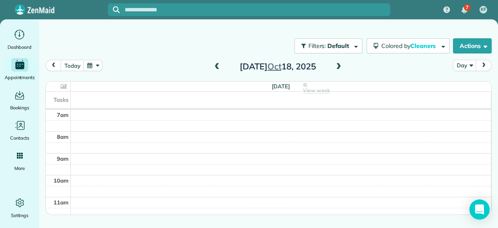
click at [338, 66] on span at bounding box center [338, 67] width 9 height 8
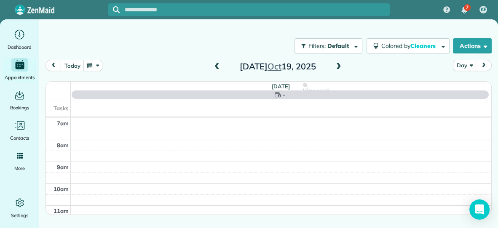
click at [338, 66] on span at bounding box center [338, 67] width 9 height 8
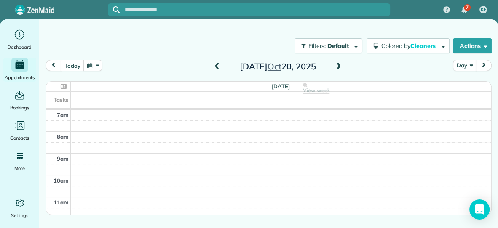
click at [215, 67] on span at bounding box center [216, 67] width 9 height 8
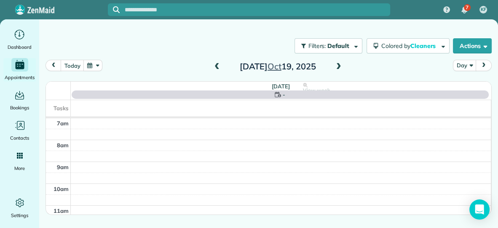
click at [215, 67] on span at bounding box center [216, 67] width 9 height 8
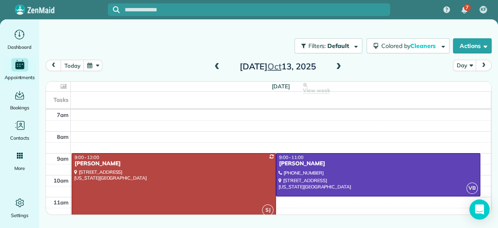
click at [341, 66] on span at bounding box center [338, 67] width 9 height 8
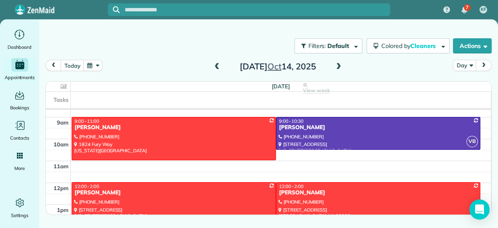
scroll to position [32, 0]
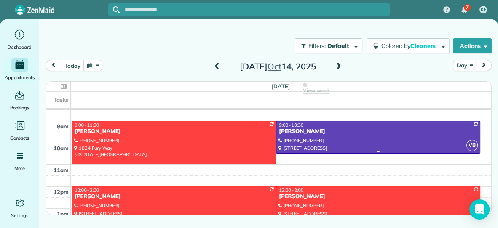
click at [388, 140] on div at bounding box center [379, 137] width 204 height 32
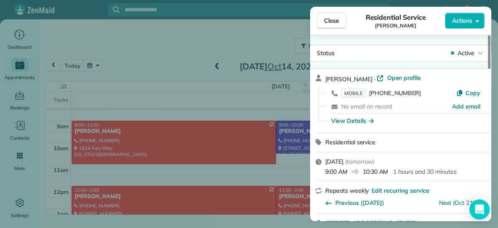
click at [467, 20] on span "Actions" at bounding box center [462, 20] width 20 height 8
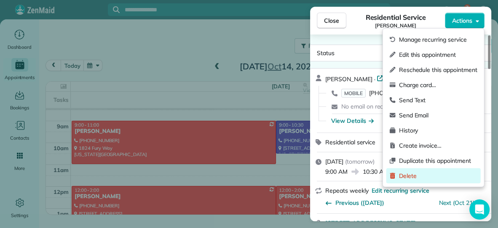
click at [414, 174] on span "Delete" at bounding box center [438, 176] width 78 height 8
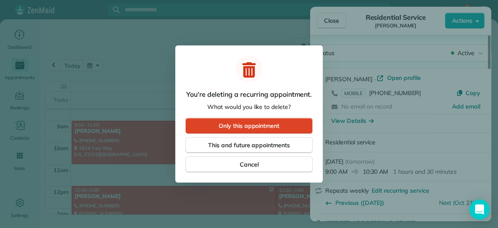
click at [304, 124] on button "Only this appointment" at bounding box center [248, 126] width 127 height 16
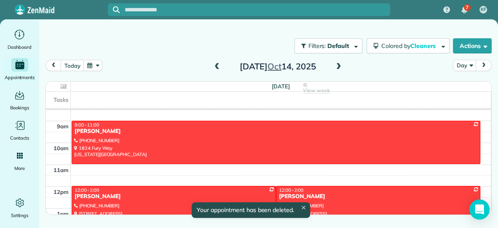
click at [228, 193] on div "[PERSON_NAME]" at bounding box center [173, 196] width 199 height 7
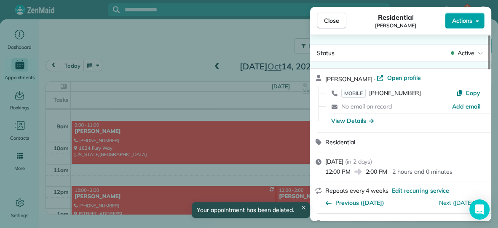
click at [459, 20] on span "Actions" at bounding box center [462, 20] width 20 height 8
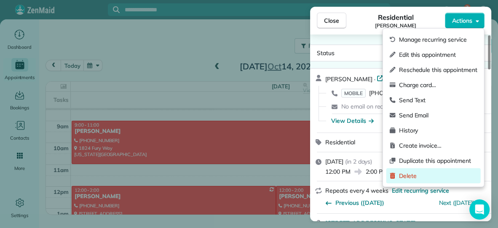
click at [406, 173] on span "Delete" at bounding box center [438, 176] width 78 height 8
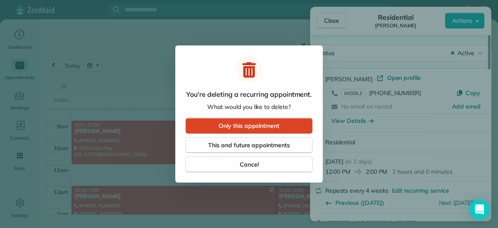
click at [302, 132] on button "Only this appointment" at bounding box center [248, 126] width 127 height 16
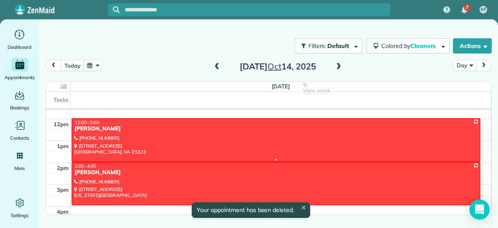
scroll to position [105, 0]
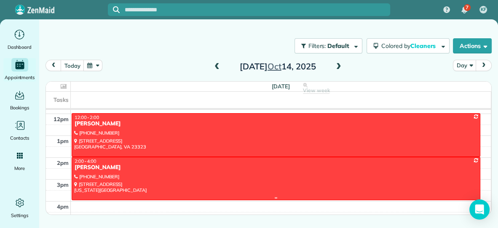
click at [333, 193] on div at bounding box center [276, 179] width 408 height 43
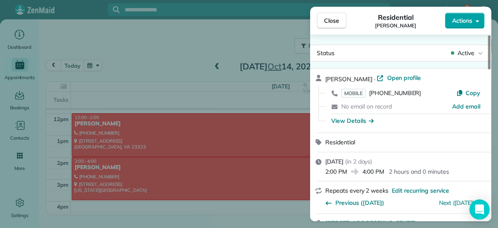
click at [472, 21] on span "Actions" at bounding box center [462, 20] width 20 height 8
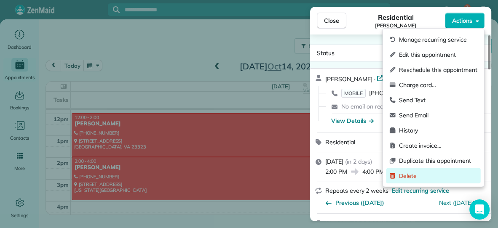
click at [418, 174] on span "Delete" at bounding box center [438, 176] width 78 height 8
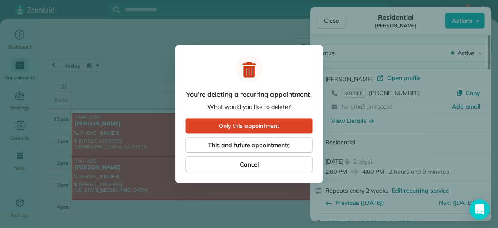
click at [308, 128] on button "Only this appointment" at bounding box center [248, 126] width 127 height 16
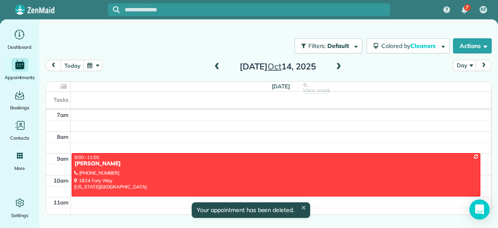
click at [337, 66] on span at bounding box center [338, 67] width 9 height 8
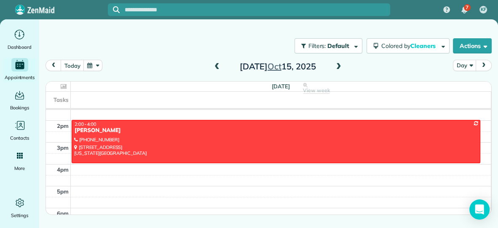
scroll to position [151, 0]
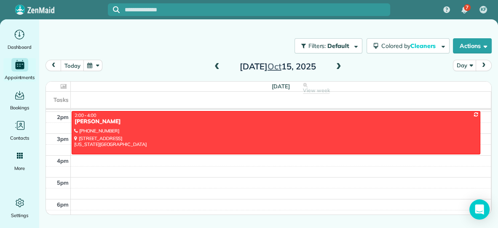
click at [340, 64] on span at bounding box center [338, 67] width 9 height 8
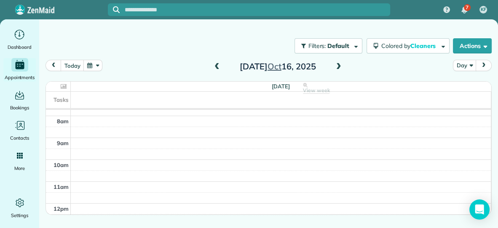
scroll to position [14, 0]
click at [218, 67] on span at bounding box center [216, 67] width 9 height 8
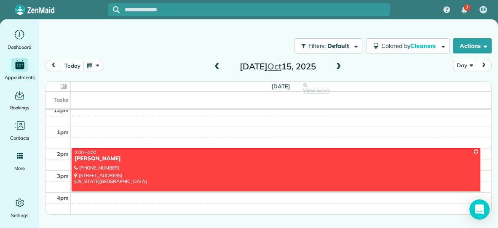
scroll to position [119, 0]
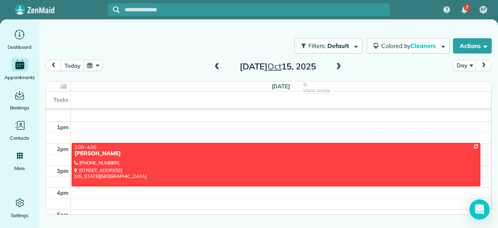
click at [338, 67] on span at bounding box center [338, 67] width 9 height 8
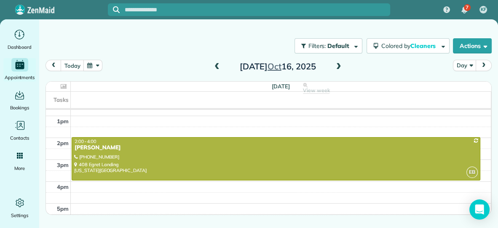
scroll to position [129, 0]
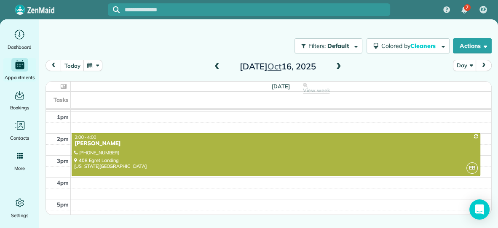
click at [339, 69] on span at bounding box center [338, 67] width 9 height 8
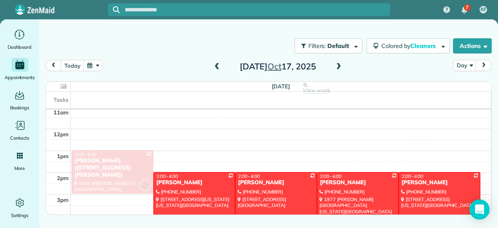
scroll to position [92, 0]
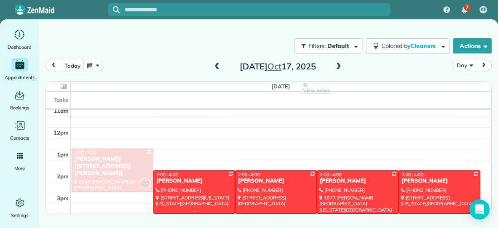
click at [192, 193] on div at bounding box center [194, 192] width 81 height 43
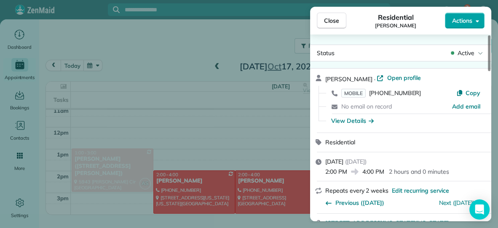
click at [459, 27] on button "Actions" at bounding box center [465, 21] width 40 height 16
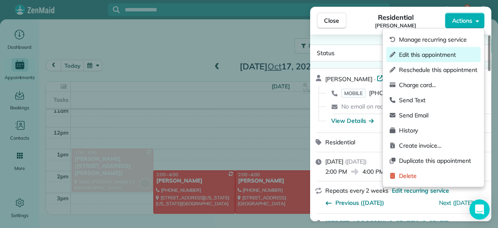
click at [437, 55] on span "Edit this appointment" at bounding box center [438, 55] width 78 height 8
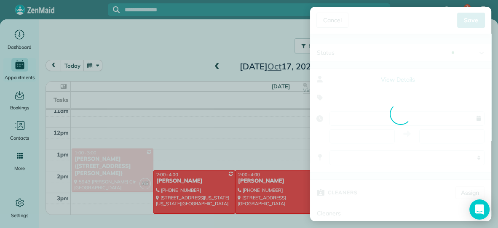
type input "**********"
type input "*****"
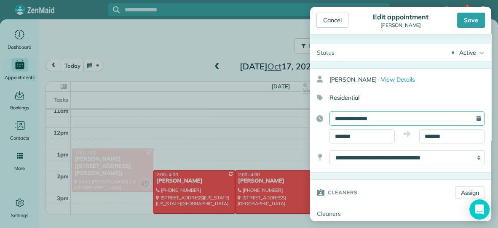
click at [389, 117] on input "**********" at bounding box center [407, 119] width 155 height 14
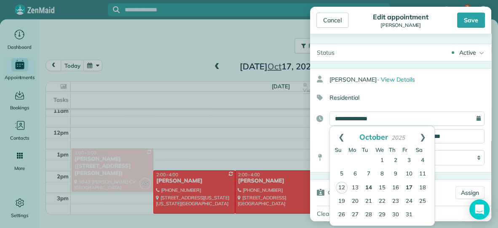
click at [367, 185] on link "14" at bounding box center [368, 188] width 13 height 13
type input "**********"
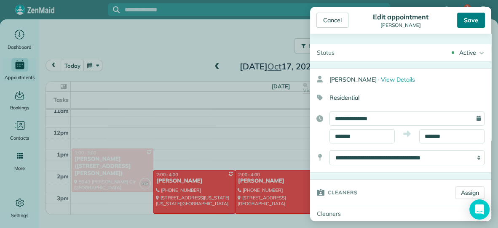
click at [460, 13] on div "Save" at bounding box center [471, 20] width 28 height 15
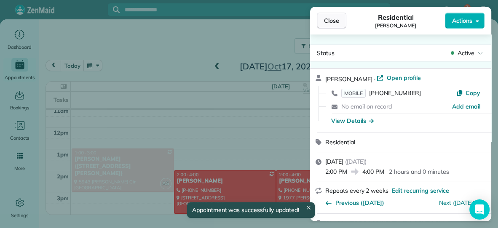
scroll to position [91, 0]
click at [335, 19] on span "Close" at bounding box center [331, 20] width 15 height 8
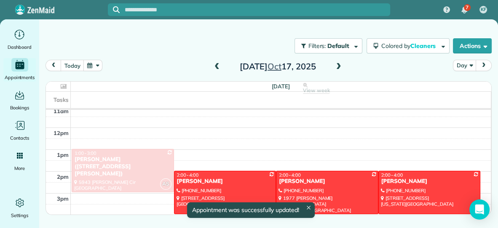
scroll to position [143, 0]
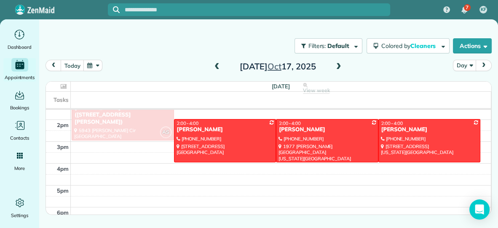
click at [337, 69] on span at bounding box center [338, 67] width 9 height 8
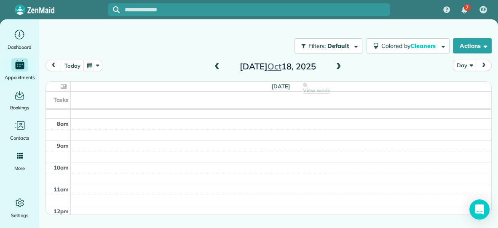
scroll to position [0, 0]
click at [215, 66] on span at bounding box center [216, 67] width 9 height 8
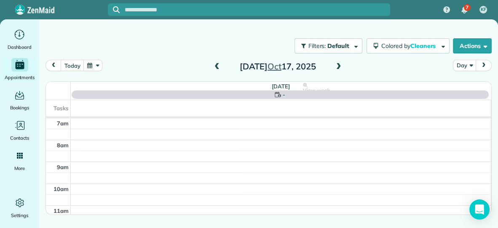
click at [215, 66] on span at bounding box center [216, 67] width 9 height 8
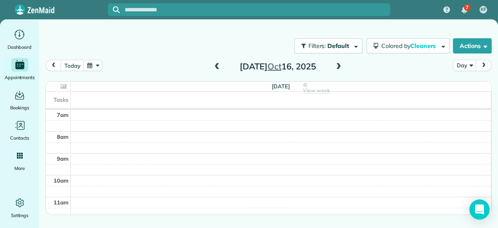
click at [338, 66] on span at bounding box center [338, 67] width 9 height 8
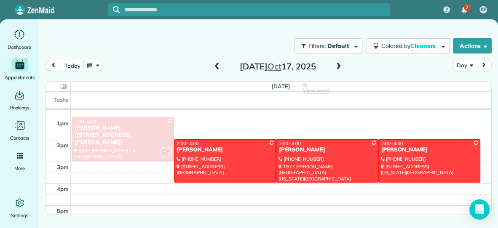
scroll to position [125, 0]
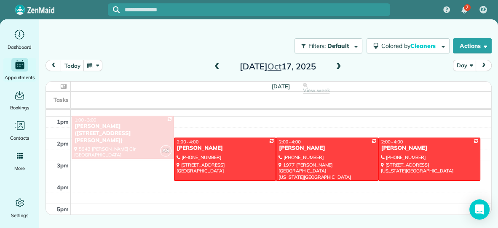
click at [218, 63] on span at bounding box center [216, 67] width 9 height 8
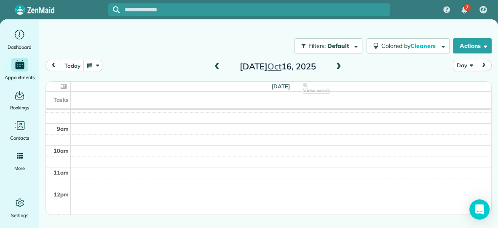
scroll to position [26, 0]
click at [217, 65] on span at bounding box center [216, 67] width 9 height 8
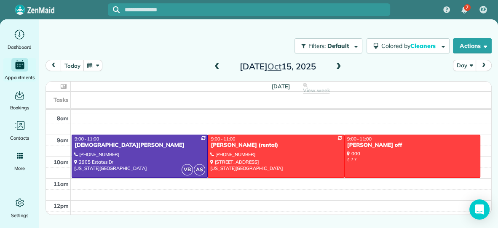
scroll to position [0, 0]
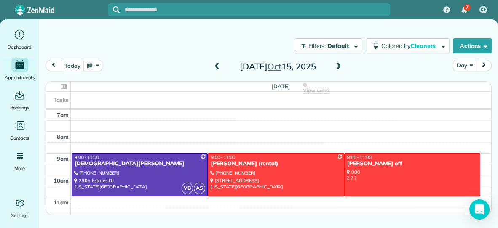
click at [216, 67] on span at bounding box center [216, 67] width 9 height 8
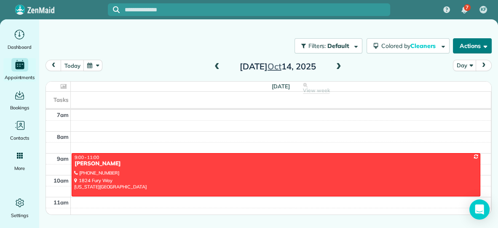
click at [463, 43] on button "Actions" at bounding box center [472, 45] width 39 height 15
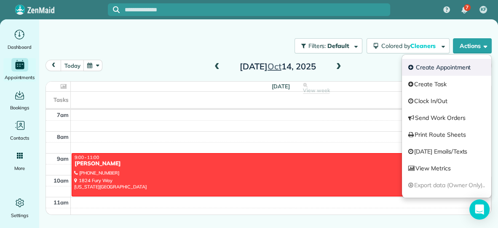
click at [443, 66] on link "Create Appointment" at bounding box center [446, 67] width 89 height 17
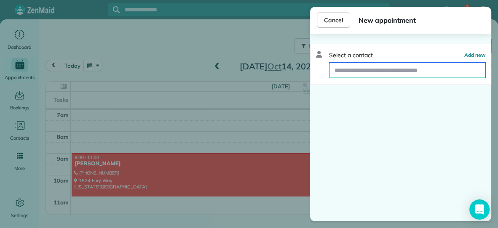
click at [411, 74] on input "text" at bounding box center [408, 70] width 156 height 15
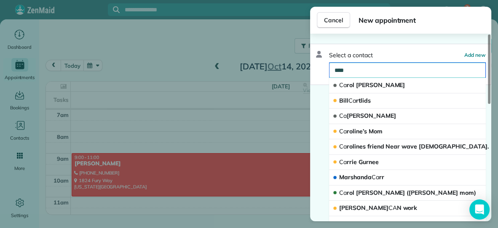
type input "*****"
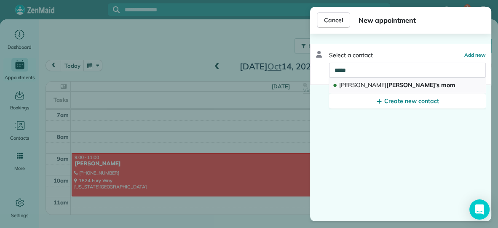
click at [350, 86] on span "[PERSON_NAME]" at bounding box center [362, 85] width 47 height 8
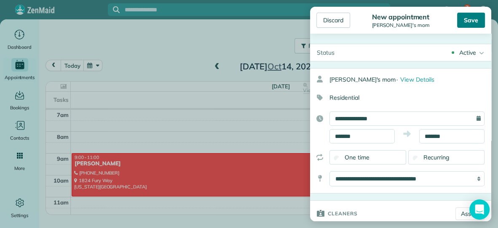
click at [471, 21] on div "Save" at bounding box center [471, 20] width 28 height 15
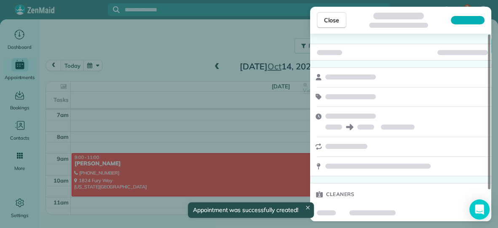
click at [332, 19] on span "Close" at bounding box center [331, 20] width 15 height 8
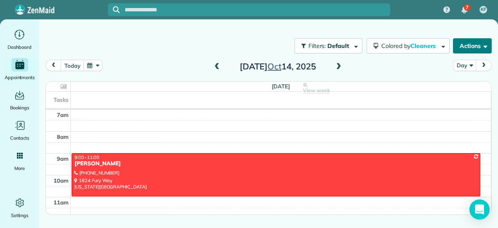
click at [472, 40] on button "Actions" at bounding box center [472, 45] width 39 height 15
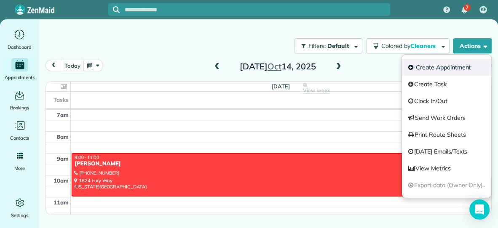
click at [445, 69] on link "Create Appointment" at bounding box center [446, 67] width 89 height 17
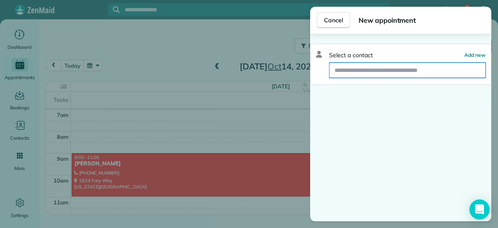
click at [439, 73] on input "text" at bounding box center [408, 70] width 156 height 15
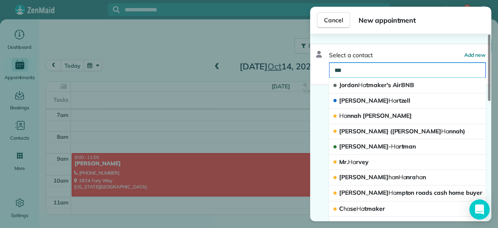
type input "****"
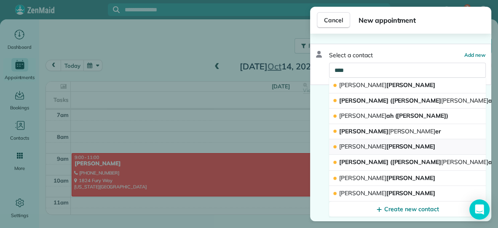
click at [381, 145] on span "[PERSON_NAME] [PERSON_NAME]" at bounding box center [387, 147] width 96 height 8
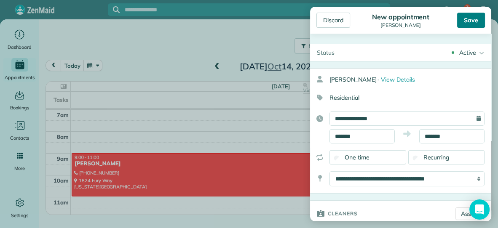
click at [470, 17] on div "Save" at bounding box center [471, 20] width 28 height 15
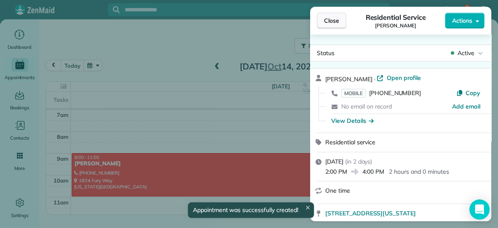
click at [331, 25] on button "Close" at bounding box center [332, 21] width 30 height 16
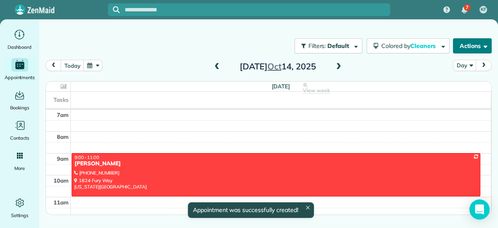
click at [456, 46] on button "Actions" at bounding box center [472, 45] width 39 height 15
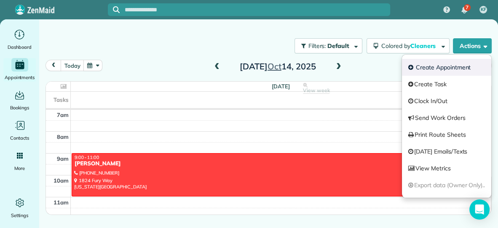
click at [428, 68] on link "Create Appointment" at bounding box center [446, 67] width 89 height 17
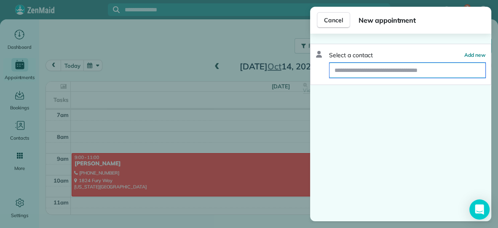
click at [416, 70] on input "text" at bounding box center [408, 70] width 156 height 15
type input "*****"
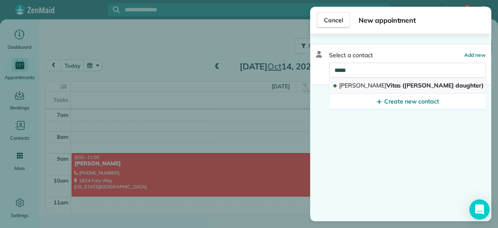
click at [398, 86] on span "[PERSON_NAME] ([PERSON_NAME] daughter)" at bounding box center [411, 86] width 144 height 8
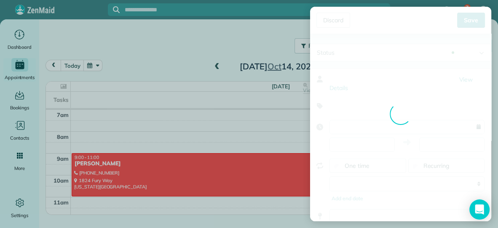
type input "**********"
type input "*****"
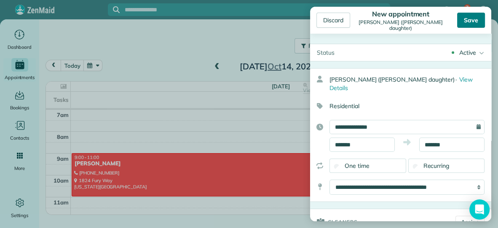
click at [474, 22] on div "Save" at bounding box center [471, 20] width 28 height 15
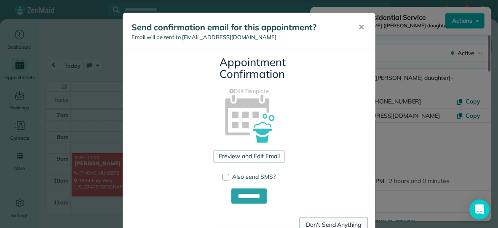
click at [334, 223] on link "Don't Send Anything" at bounding box center [333, 225] width 69 height 15
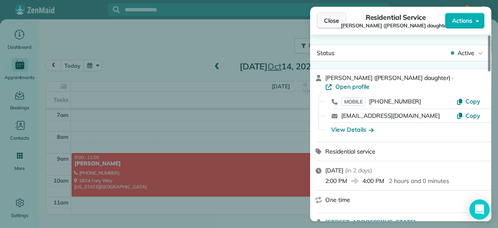
click at [340, 24] on button "Close" at bounding box center [332, 21] width 30 height 16
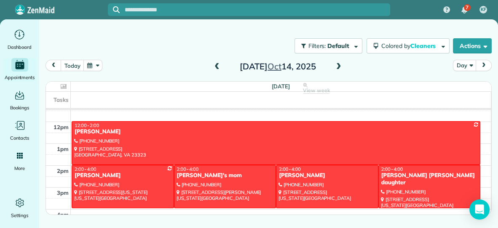
scroll to position [105, 0]
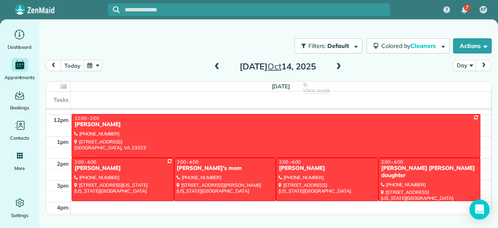
click at [336, 63] on span at bounding box center [338, 67] width 9 height 8
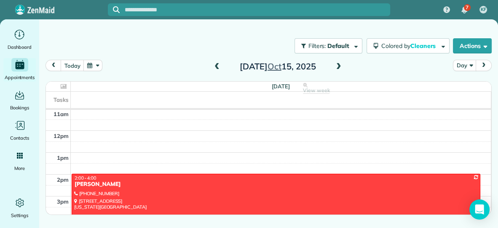
scroll to position [85, 0]
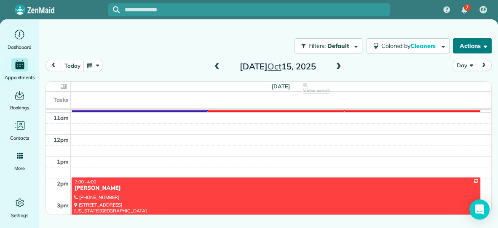
click at [459, 44] on button "Actions" at bounding box center [472, 45] width 39 height 15
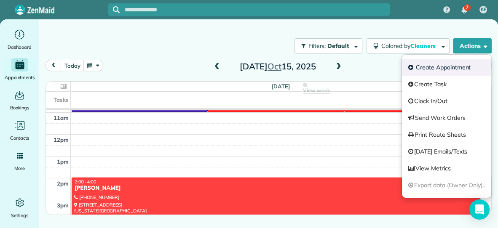
click at [443, 64] on link "Create Appointment" at bounding box center [446, 67] width 89 height 17
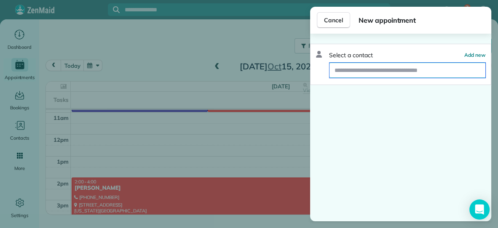
click at [417, 71] on input "text" at bounding box center [408, 70] width 156 height 15
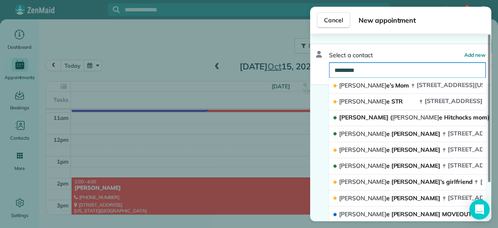
type input "**********"
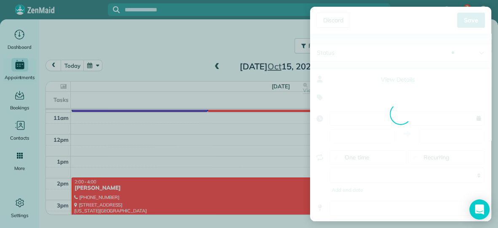
type input "**********"
type input "*****"
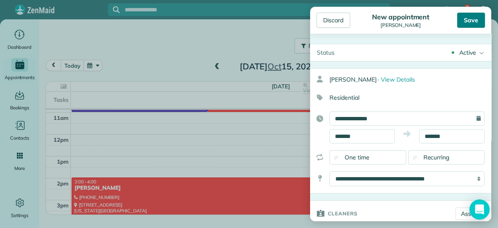
click at [479, 16] on div "Save" at bounding box center [471, 20] width 28 height 15
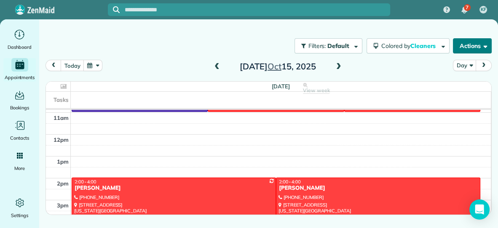
click at [472, 53] on button "Actions" at bounding box center [472, 45] width 39 height 15
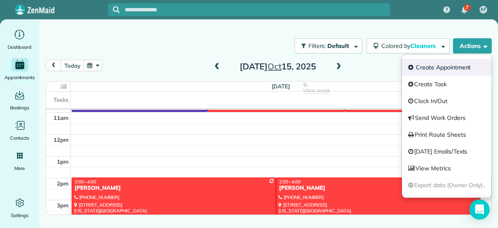
click at [456, 66] on link "Create Appointment" at bounding box center [446, 67] width 89 height 17
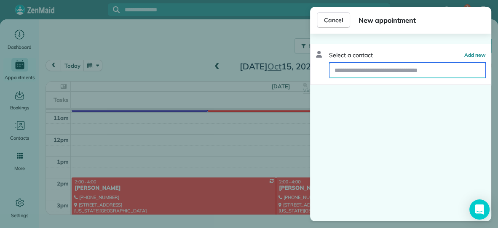
click at [449, 72] on input "text" at bounding box center [408, 70] width 156 height 15
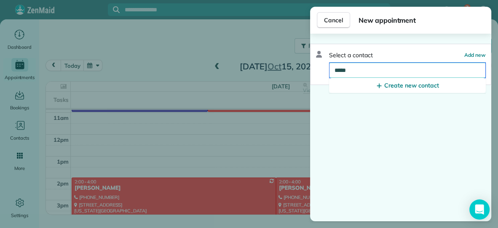
type input "****"
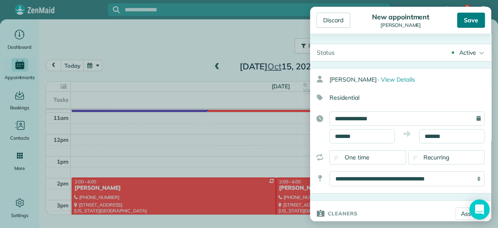
click at [475, 18] on div "Save" at bounding box center [471, 20] width 28 height 15
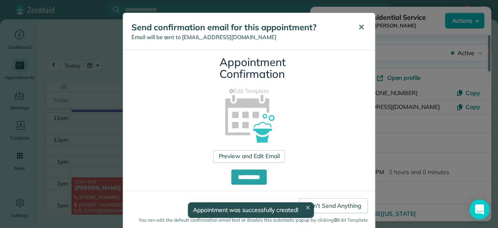
click at [362, 27] on span "✕" at bounding box center [361, 27] width 6 height 10
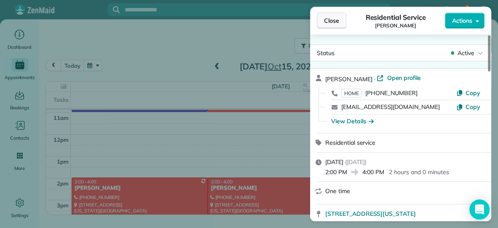
click at [334, 19] on span "Close" at bounding box center [331, 20] width 15 height 8
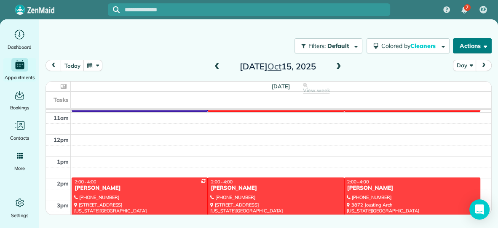
click at [479, 41] on button "Actions" at bounding box center [472, 45] width 39 height 15
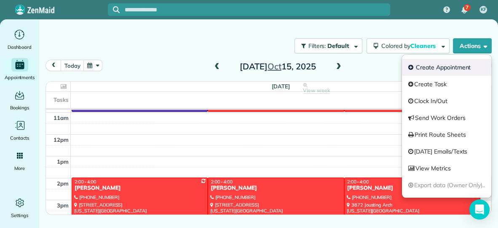
click at [442, 64] on link "Create Appointment" at bounding box center [446, 67] width 89 height 17
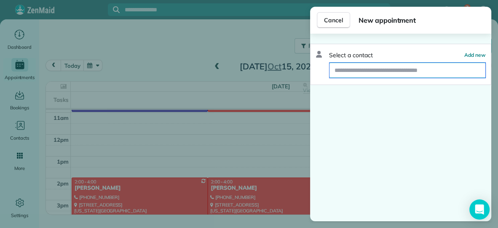
click at [431, 70] on input "text" at bounding box center [408, 70] width 156 height 15
type input "*****"
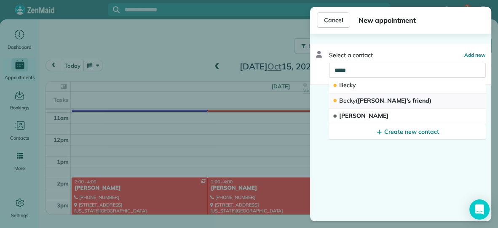
click at [428, 99] on button "[PERSON_NAME] ([PERSON_NAME]'s friend)" at bounding box center [407, 102] width 157 height 16
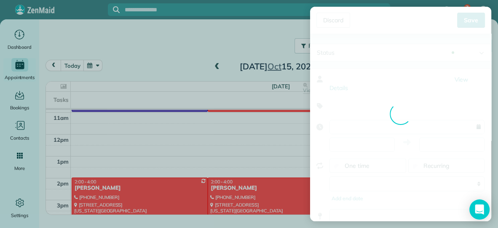
type input "**********"
type input "*****"
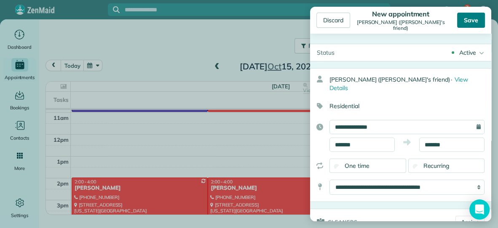
click at [478, 16] on div "Save" at bounding box center [471, 20] width 28 height 15
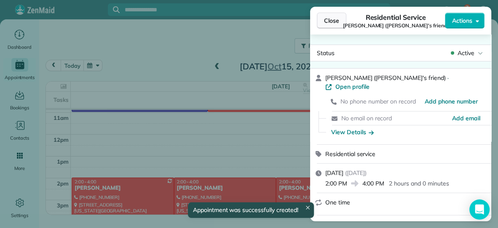
click at [326, 15] on button "Close" at bounding box center [332, 21] width 30 height 16
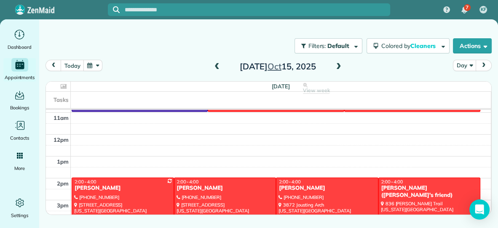
click at [339, 65] on span at bounding box center [338, 67] width 9 height 8
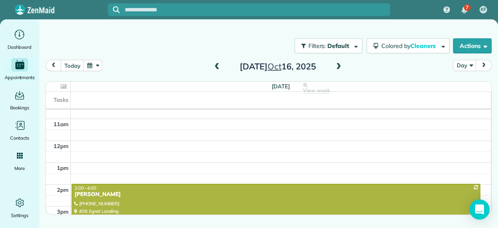
scroll to position [55, 0]
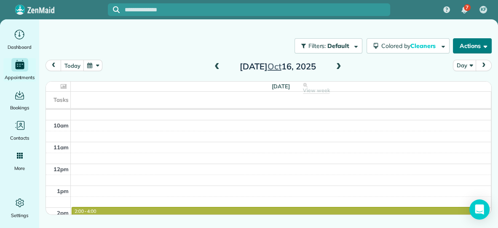
click at [465, 47] on button "Actions" at bounding box center [472, 45] width 39 height 15
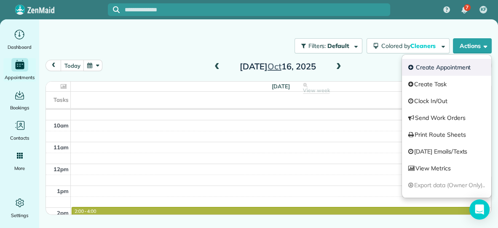
click at [440, 69] on link "Create Appointment" at bounding box center [446, 67] width 89 height 17
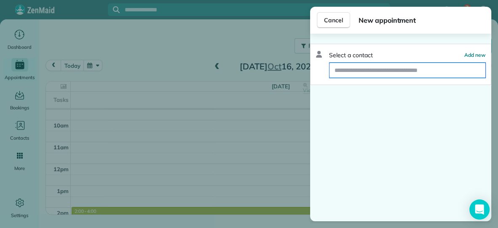
click at [432, 70] on input "text" at bounding box center [408, 70] width 156 height 15
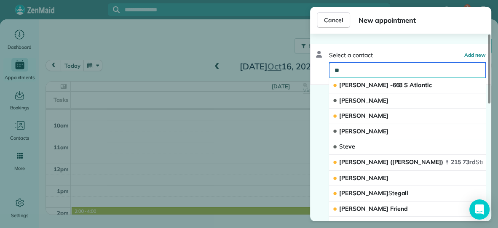
type input "***"
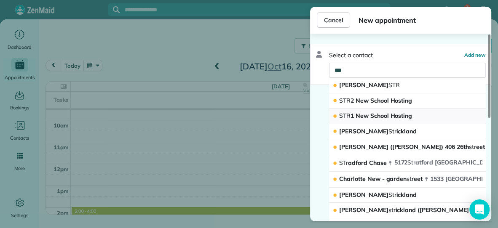
click at [404, 114] on span "STR 1 New School Hosting" at bounding box center [375, 116] width 73 height 8
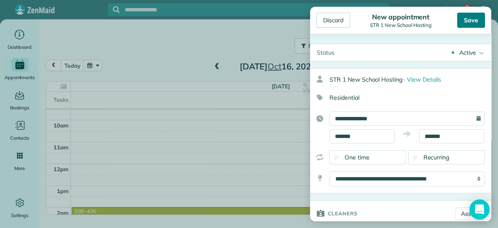
click at [467, 26] on div "Save" at bounding box center [471, 20] width 28 height 15
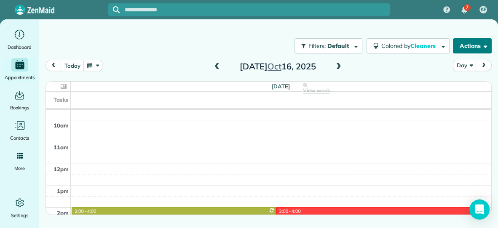
click at [478, 49] on button "Actions" at bounding box center [472, 45] width 39 height 15
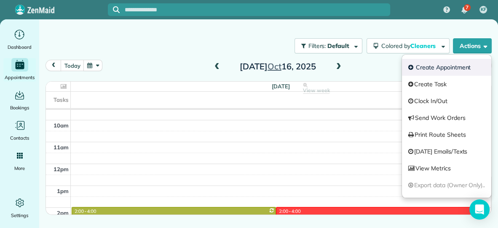
click at [439, 67] on link "Create Appointment" at bounding box center [446, 67] width 89 height 17
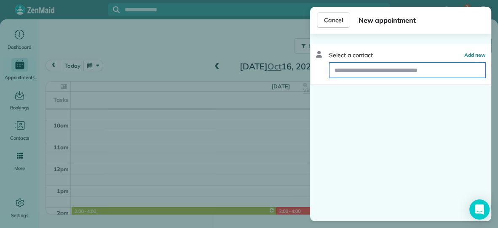
click at [409, 72] on input "text" at bounding box center [408, 70] width 156 height 15
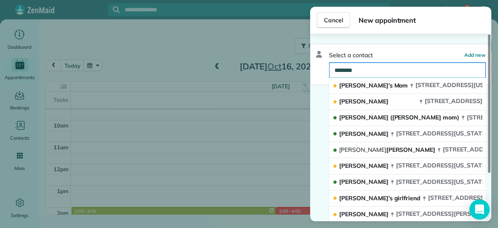
type input "*********"
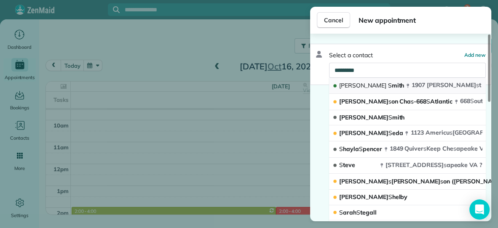
click at [372, 83] on span "[PERSON_NAME]" at bounding box center [371, 86] width 65 height 8
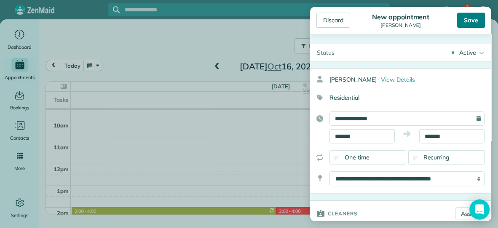
click at [477, 21] on div "Save" at bounding box center [471, 20] width 28 height 15
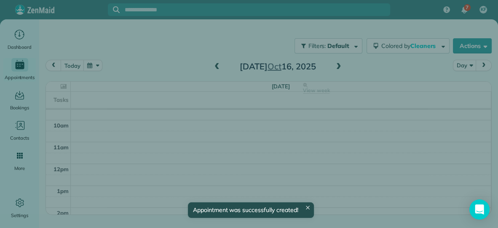
click at [342, 20] on button "Close" at bounding box center [332, 20] width 30 height 16
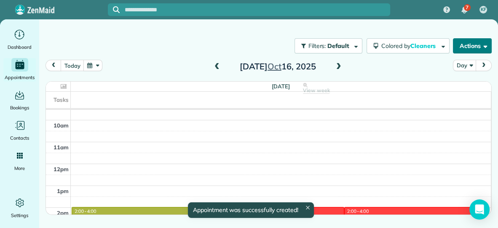
click at [459, 46] on button "Actions" at bounding box center [472, 45] width 39 height 15
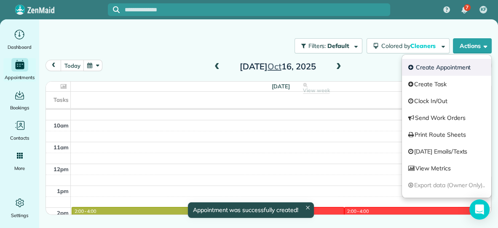
click at [438, 70] on link "Create Appointment" at bounding box center [446, 67] width 89 height 17
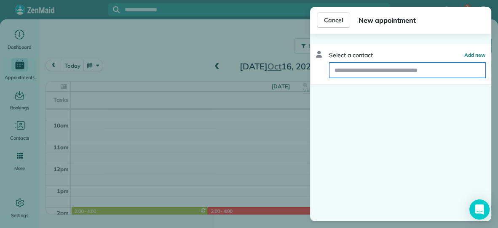
click at [419, 73] on input "text" at bounding box center [408, 70] width 156 height 15
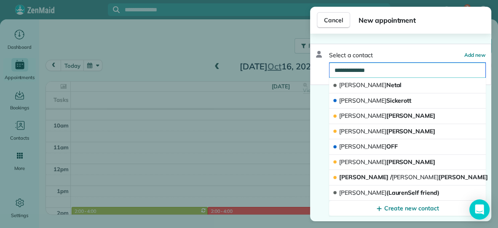
click at [379, 69] on input "**********" at bounding box center [408, 70] width 156 height 15
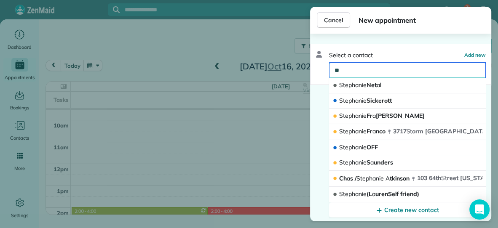
type input "*"
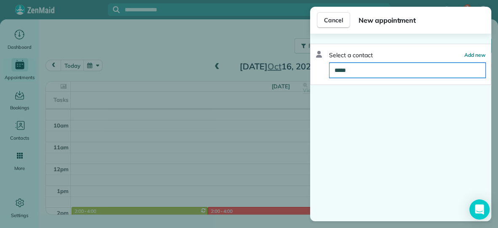
type input "******"
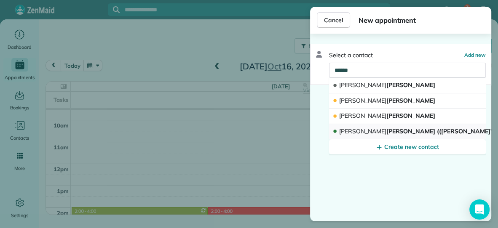
click at [368, 130] on span "[PERSON_NAME] (([PERSON_NAME]'s Mom))" at bounding box center [426, 132] width 175 height 8
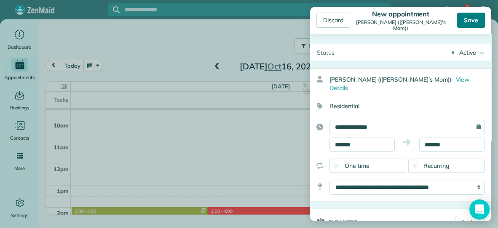
click at [467, 18] on div "Save" at bounding box center [471, 20] width 28 height 15
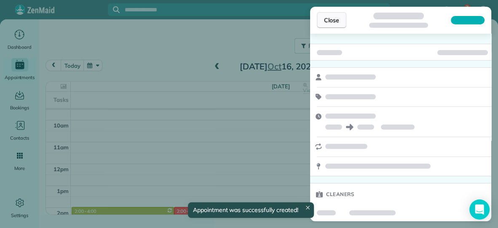
click at [329, 18] on span "Close" at bounding box center [331, 20] width 15 height 8
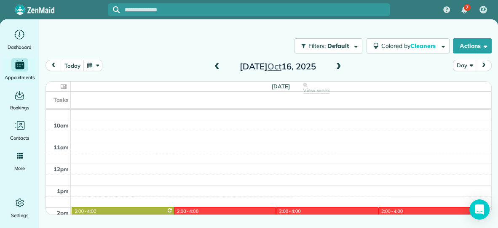
click at [337, 62] on span at bounding box center [338, 67] width 9 height 13
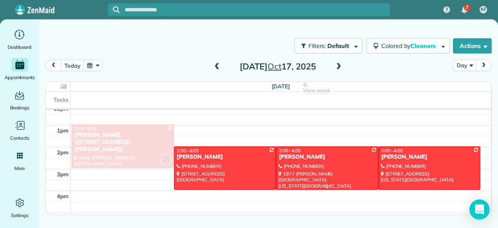
scroll to position [113, 0]
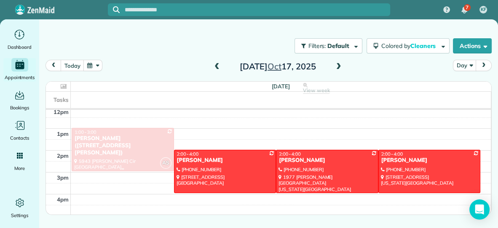
click at [139, 144] on div at bounding box center [123, 150] width 102 height 43
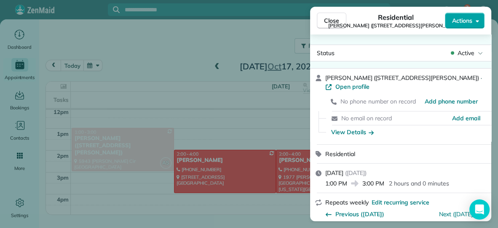
click at [468, 22] on span "Actions" at bounding box center [462, 20] width 20 height 8
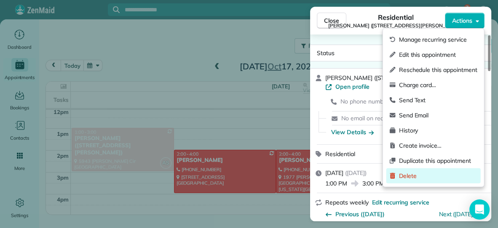
click at [406, 177] on span "Delete" at bounding box center [438, 176] width 78 height 8
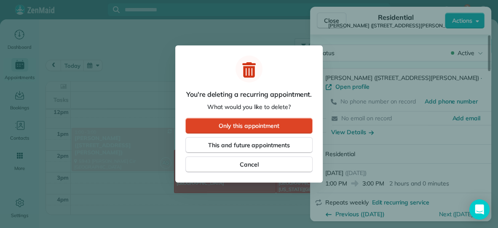
click at [295, 128] on button "Only this appointment" at bounding box center [248, 126] width 127 height 16
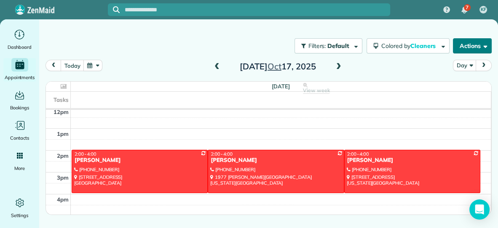
click at [453, 43] on button "Actions" at bounding box center [472, 45] width 39 height 15
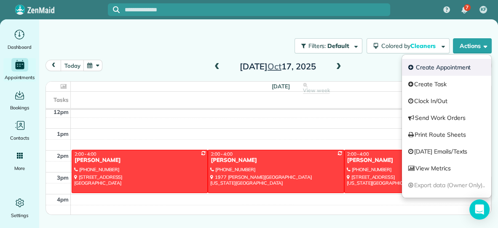
click at [435, 63] on link "Create Appointment" at bounding box center [446, 67] width 89 height 17
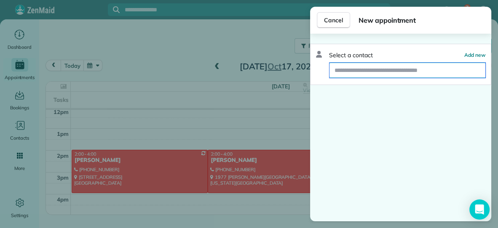
click at [428, 70] on input "text" at bounding box center [408, 70] width 156 height 15
type input "**********"
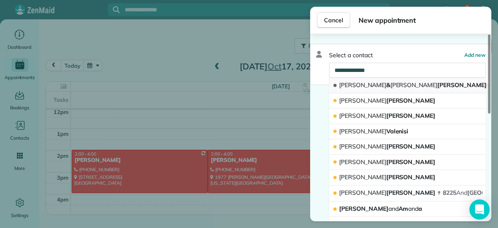
click at [411, 81] on button "[PERSON_NAME] & [PERSON_NAME]" at bounding box center [407, 86] width 157 height 16
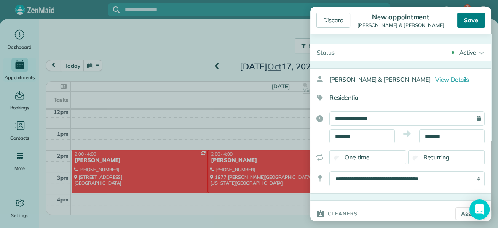
click at [473, 21] on div "Save" at bounding box center [471, 20] width 28 height 15
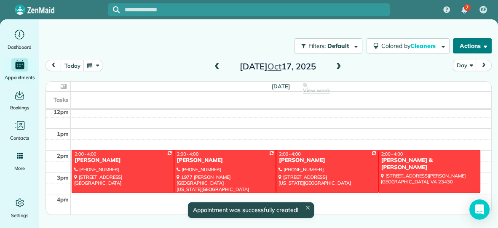
click at [463, 47] on button "Actions" at bounding box center [472, 45] width 39 height 15
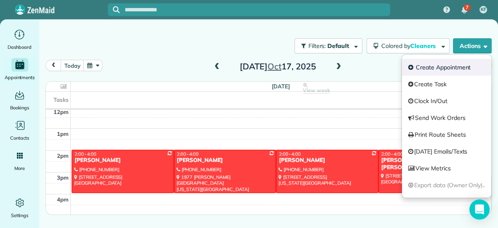
click at [442, 67] on link "Create Appointment" at bounding box center [446, 67] width 89 height 17
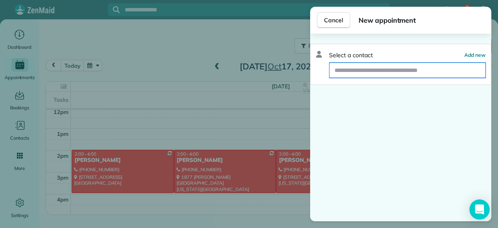
click at [423, 71] on input "text" at bounding box center [408, 70] width 156 height 15
type input "*********"
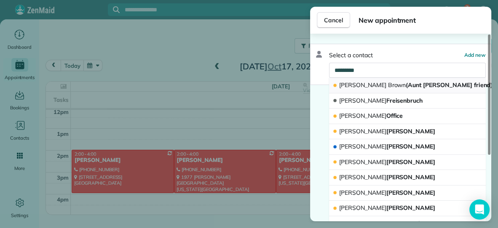
click at [418, 83] on span "[PERSON_NAME] (Aunt [PERSON_NAME] friend)" at bounding box center [415, 85] width 153 height 8
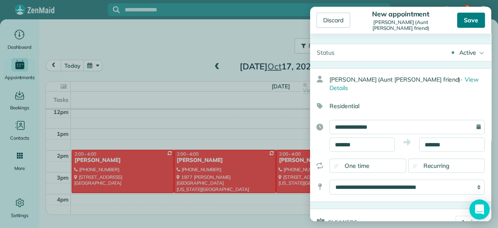
click at [468, 23] on div "Save" at bounding box center [471, 20] width 28 height 15
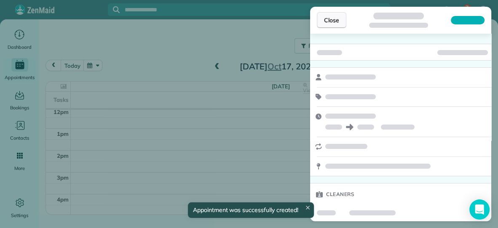
click at [335, 19] on span "Close" at bounding box center [331, 20] width 15 height 8
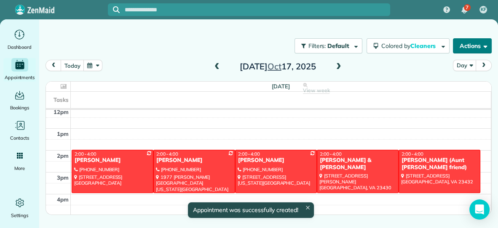
click at [465, 45] on button "Actions" at bounding box center [472, 45] width 39 height 15
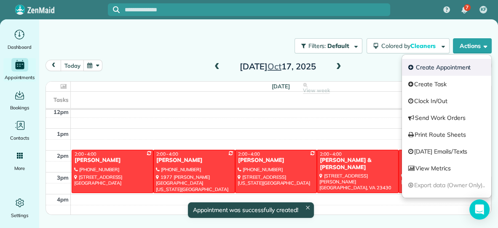
click at [448, 66] on link "Create Appointment" at bounding box center [446, 67] width 89 height 17
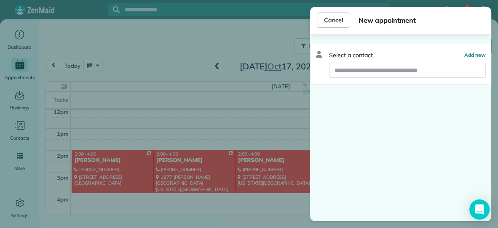
click button "Cancel" at bounding box center [333, 20] width 33 height 16
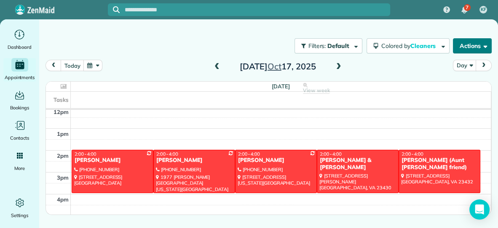
click at [468, 46] on button "Actions" at bounding box center [472, 45] width 39 height 15
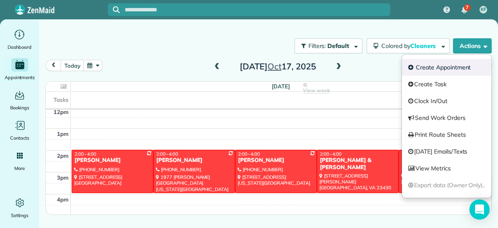
click at [454, 69] on link "Create Appointment" at bounding box center [446, 67] width 89 height 17
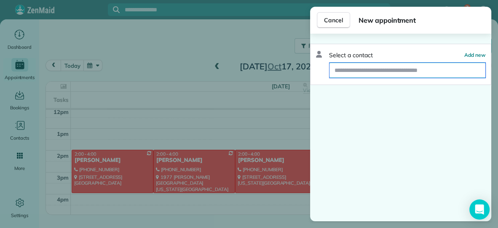
click at [437, 69] on input "text" at bounding box center [408, 70] width 156 height 15
type input "**********"
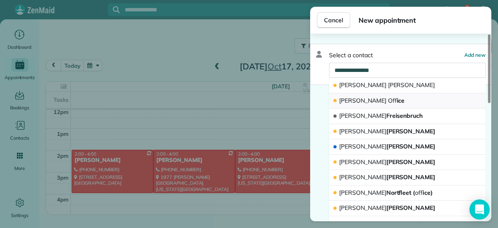
click at [399, 100] on button "[PERSON_NAME] Off ice" at bounding box center [407, 102] width 157 height 16
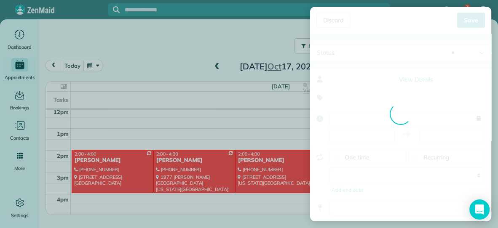
type input "**********"
type input "*****"
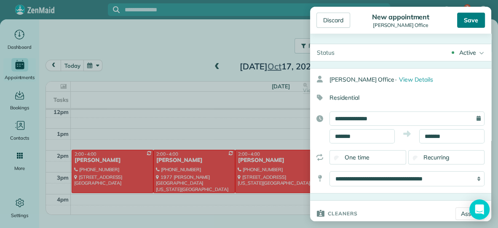
click at [475, 19] on div "Save" at bounding box center [471, 20] width 28 height 15
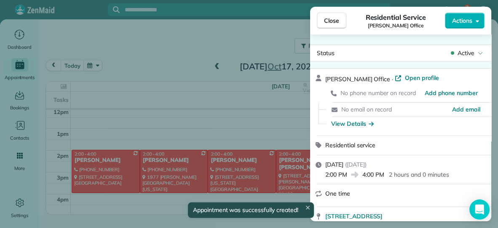
click at [335, 18] on span "Close" at bounding box center [331, 20] width 15 height 8
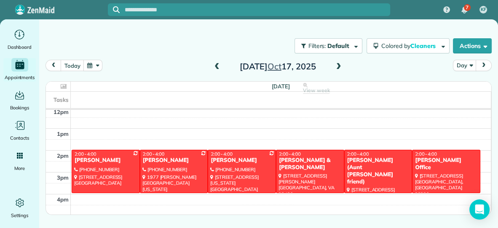
click at [339, 66] on span at bounding box center [338, 67] width 9 height 8
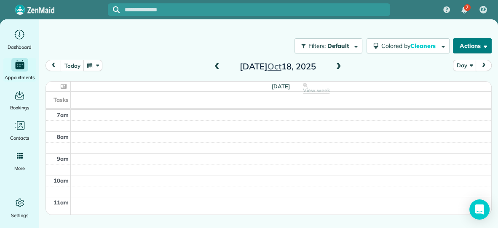
click at [477, 45] on button "Actions" at bounding box center [472, 45] width 39 height 15
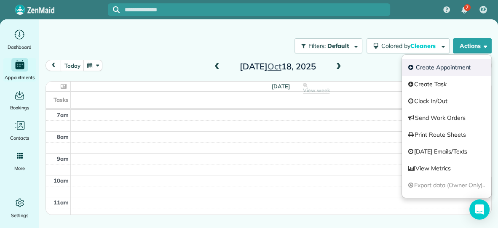
click at [465, 66] on link "Create Appointment" at bounding box center [446, 67] width 89 height 17
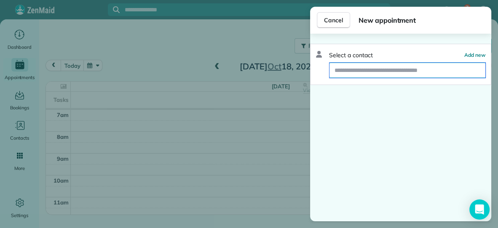
click at [444, 73] on input "text" at bounding box center [408, 70] width 156 height 15
type input "*****"
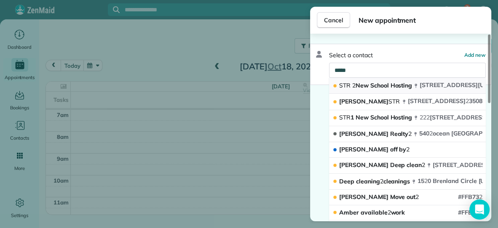
click at [420, 89] on div "[STREET_ADDRESS][US_STATE]" at bounding box center [471, 85] width 114 height 8
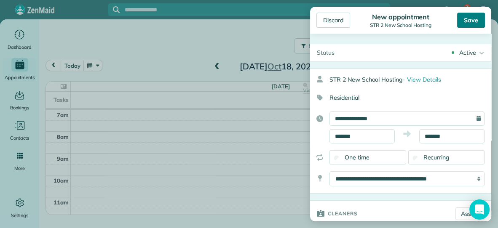
click at [468, 26] on div "Save" at bounding box center [471, 20] width 28 height 15
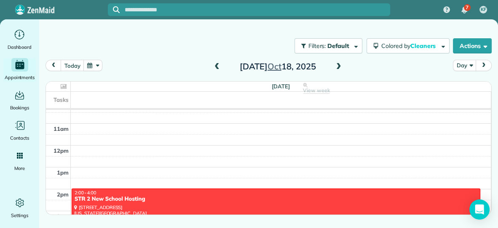
scroll to position [143, 0]
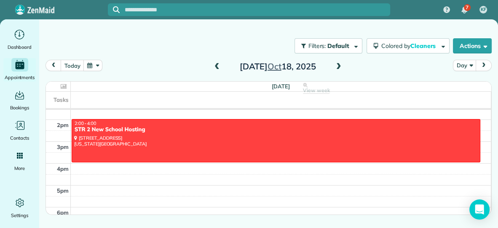
click at [425, 78] on div "[DATE] Day [DATE] [DATE] View week $0.00 0 Man Hours 1 Appointments 0% Paid 0% …" at bounding box center [269, 123] width 446 height 127
click at [46, 60] on button "prev" at bounding box center [54, 65] width 16 height 11
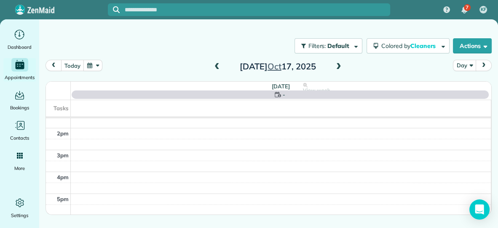
scroll to position [0, 0]
